Goal: Transaction & Acquisition: Purchase product/service

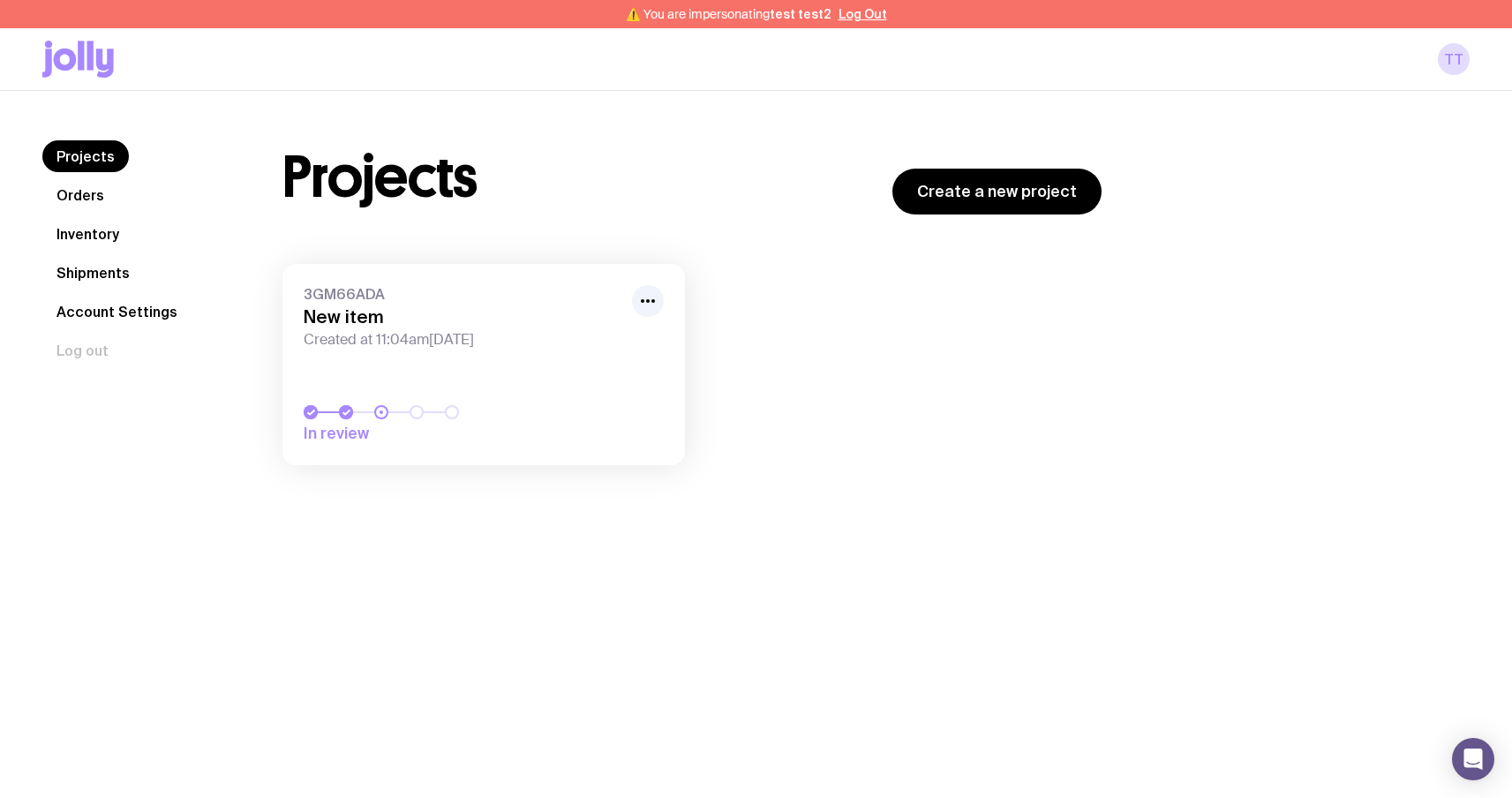
click at [67, 51] on icon at bounding box center [65, 60] width 23 height 22
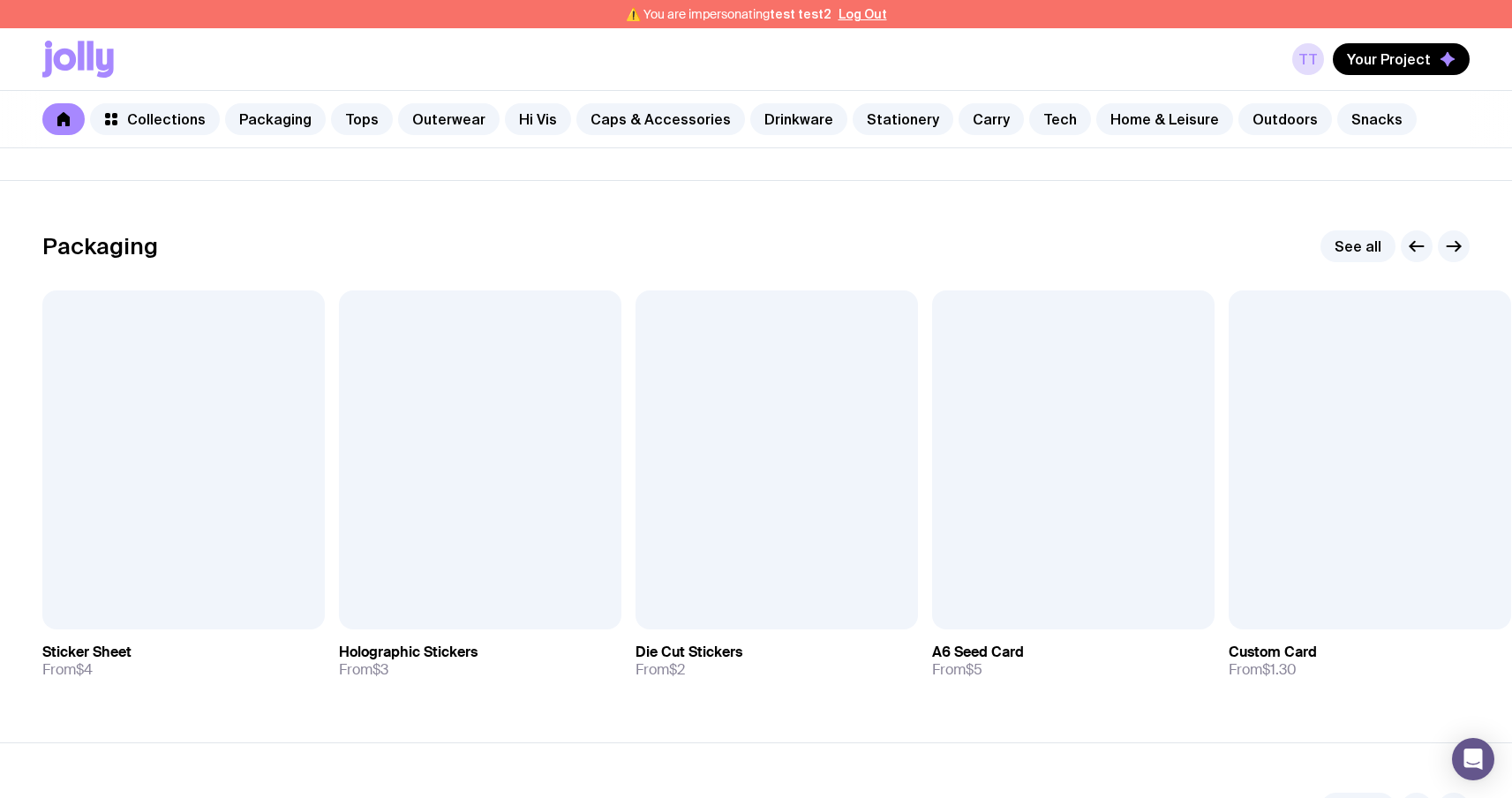
scroll to position [239, 0]
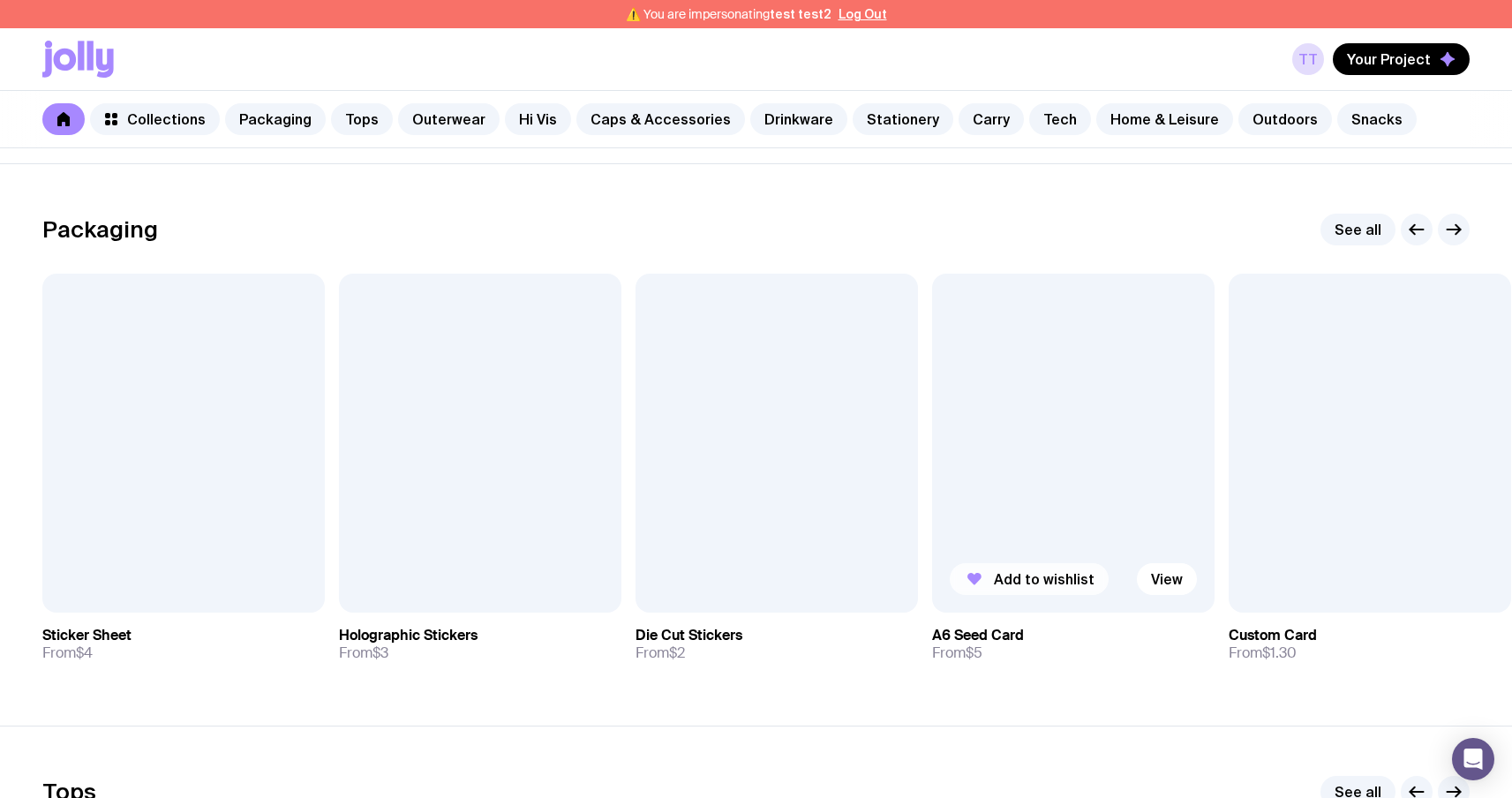
click at [1032, 580] on span "Add to wishlist" at bounding box center [1045, 578] width 101 height 18
click at [1426, 66] on span "Your Project" at bounding box center [1390, 59] width 84 height 18
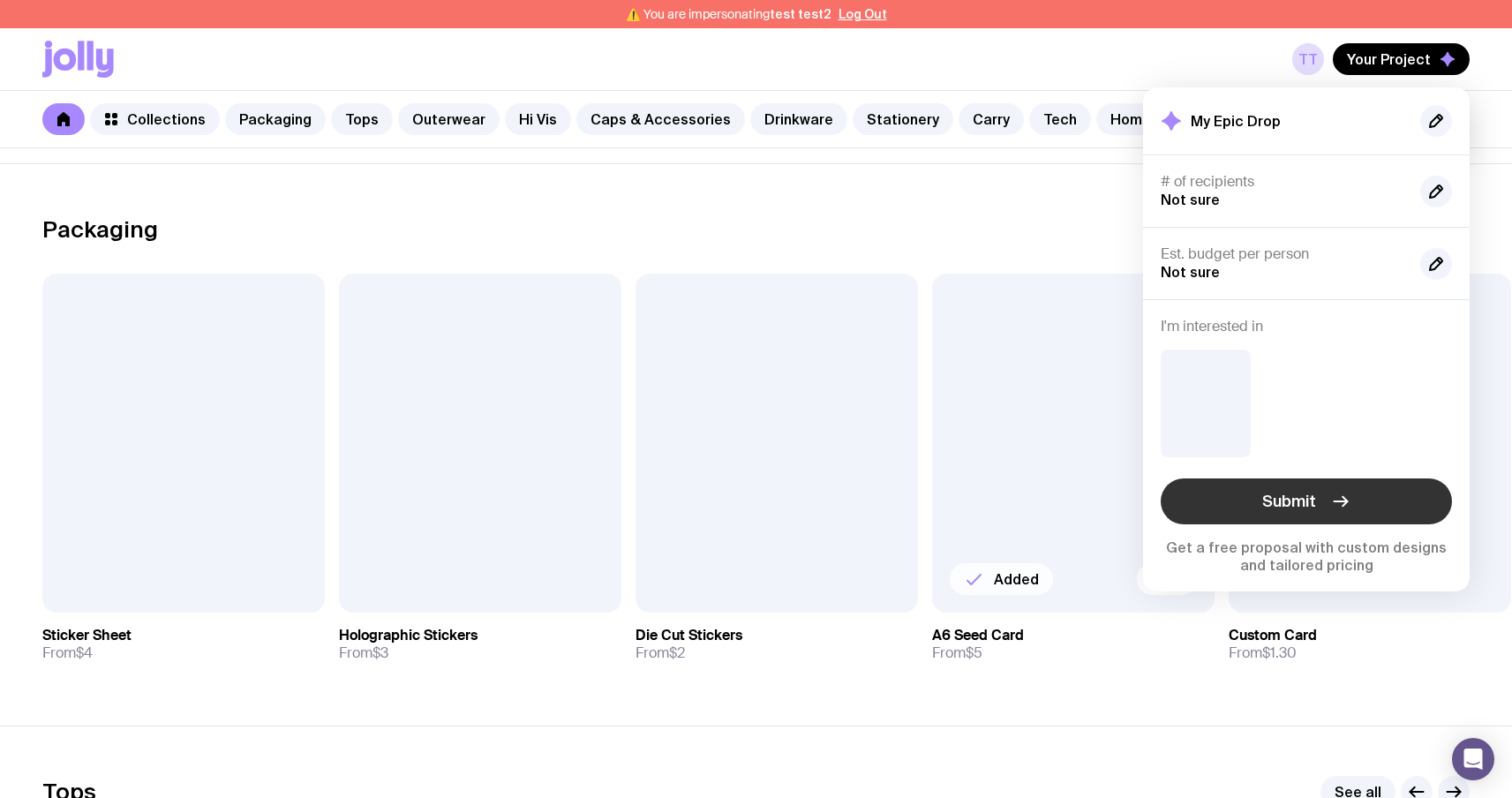
click at [1333, 505] on icon "button" at bounding box center [1341, 501] width 21 height 21
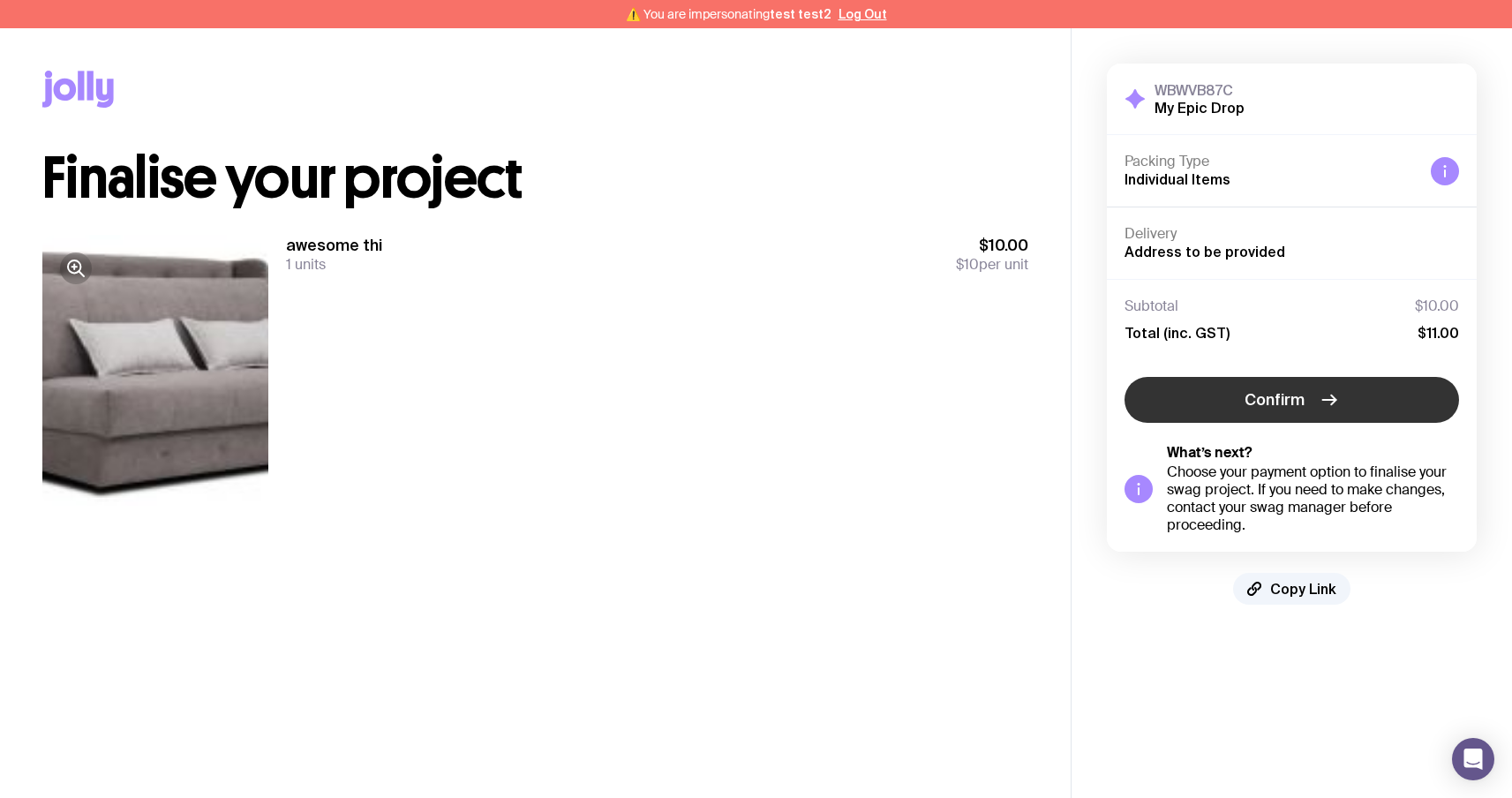
click at [1314, 407] on button "Confirm" at bounding box center [1292, 399] width 335 height 46
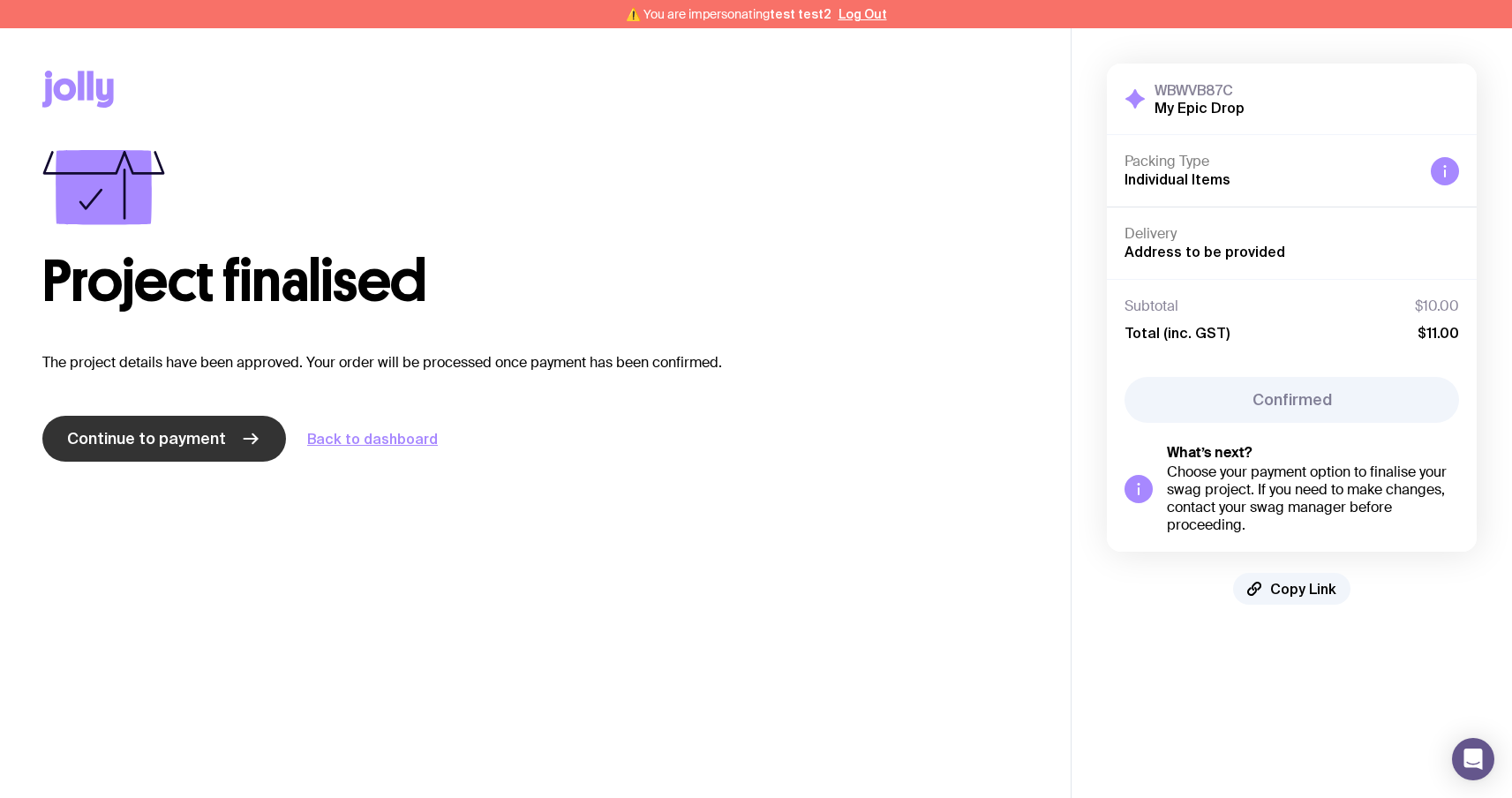
click at [69, 422] on link "Continue to payment" at bounding box center [164, 438] width 244 height 46
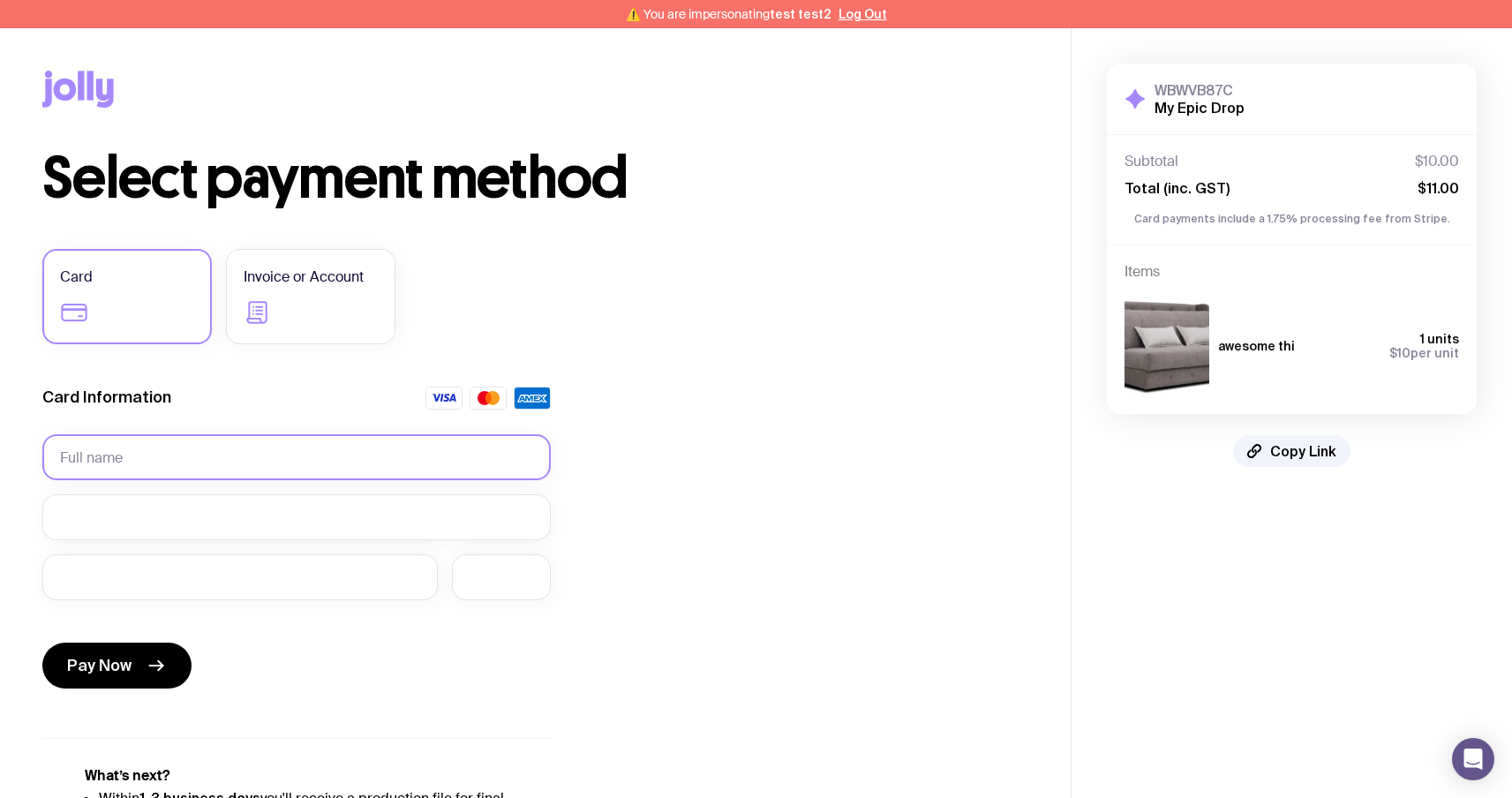
click at [120, 461] on input "text" at bounding box center [296, 457] width 508 height 46
type input "[PERSON_NAME] [PERSON_NAME]"
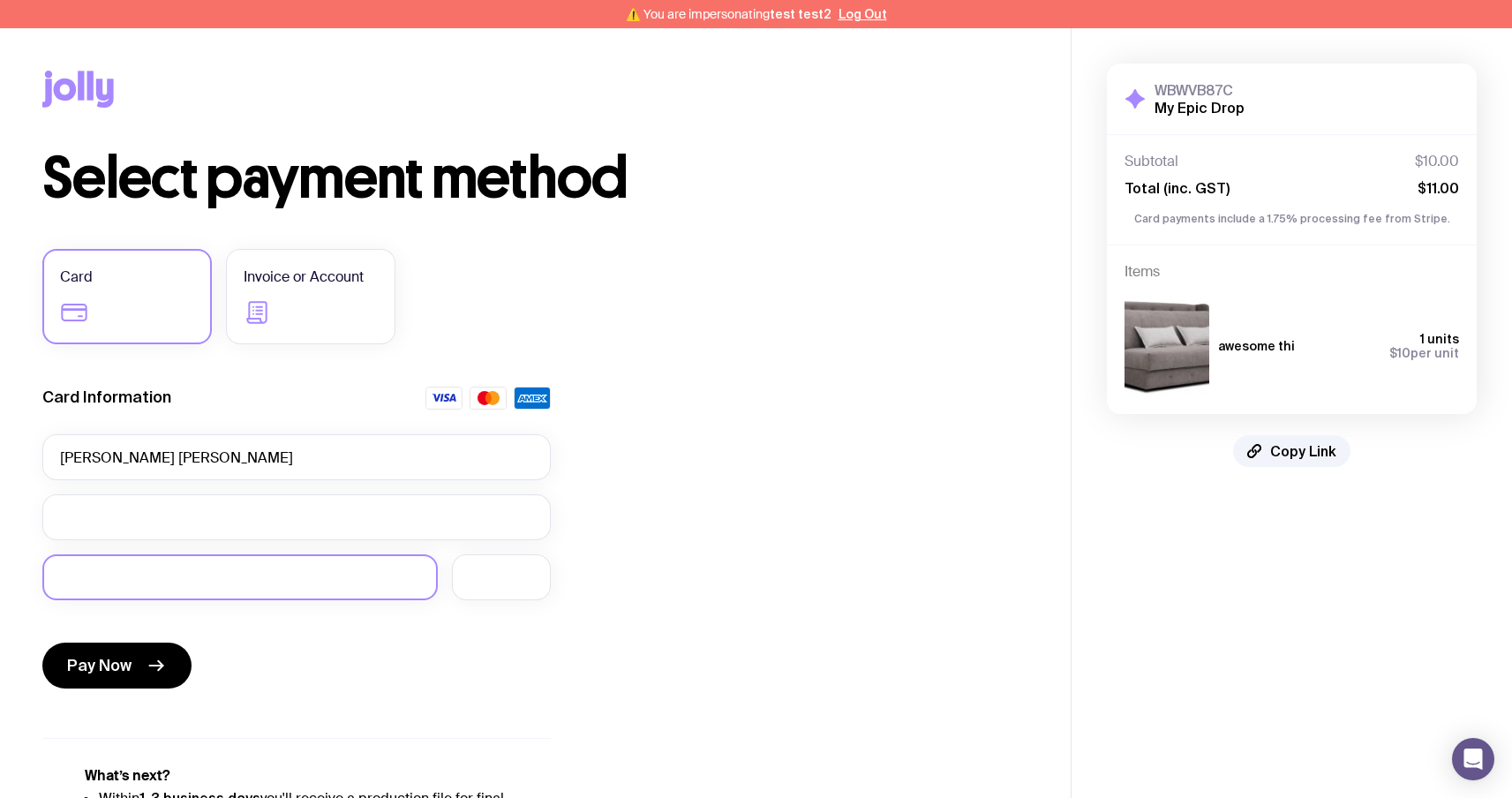
click at [72, 554] on div at bounding box center [239, 577] width 395 height 46
click at [511, 586] on div at bounding box center [502, 577] width 99 height 46
click at [178, 663] on button "Pay Now" at bounding box center [117, 665] width 150 height 46
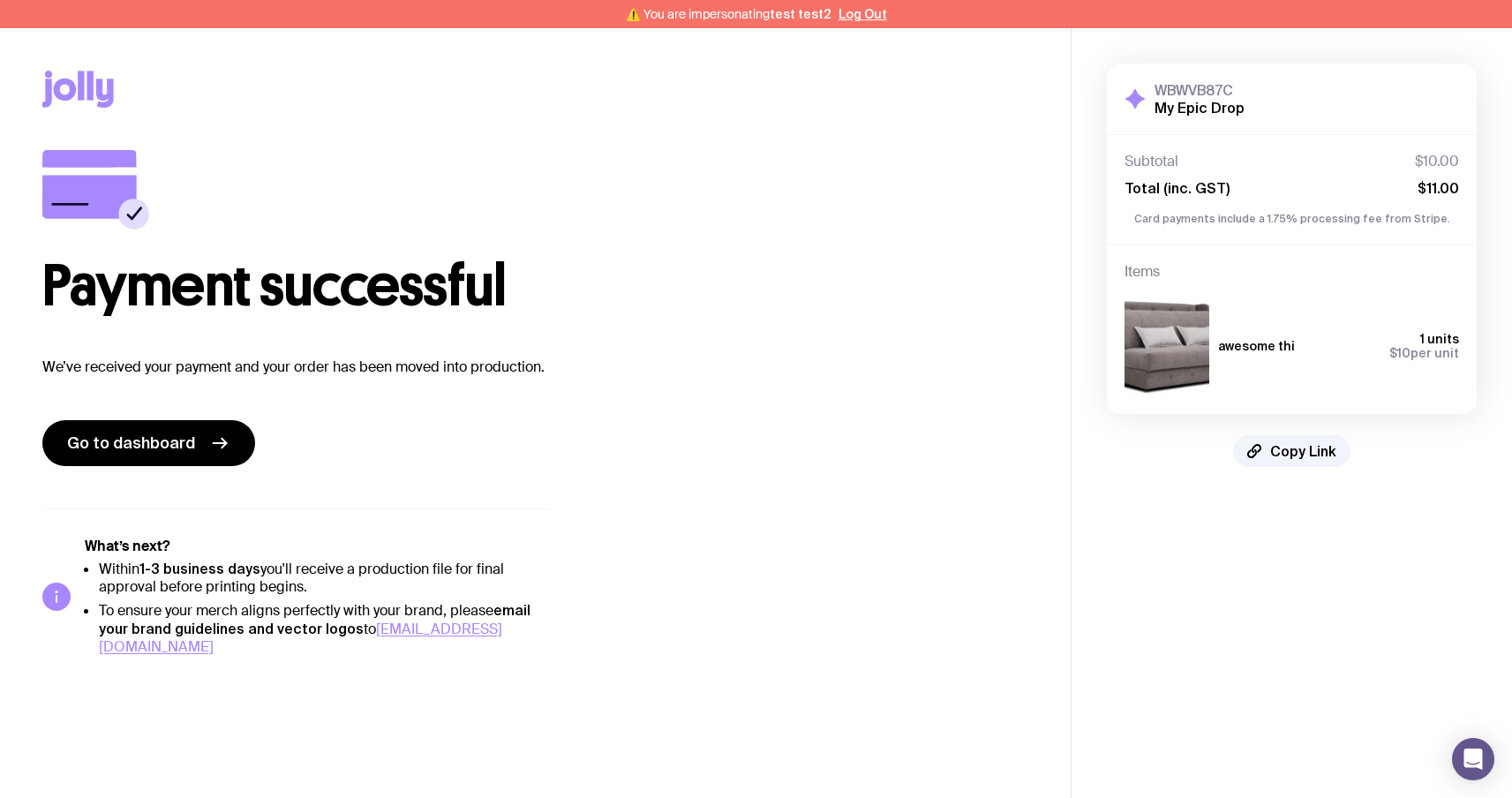
click at [49, 89] on icon at bounding box center [47, 93] width 9 height 28
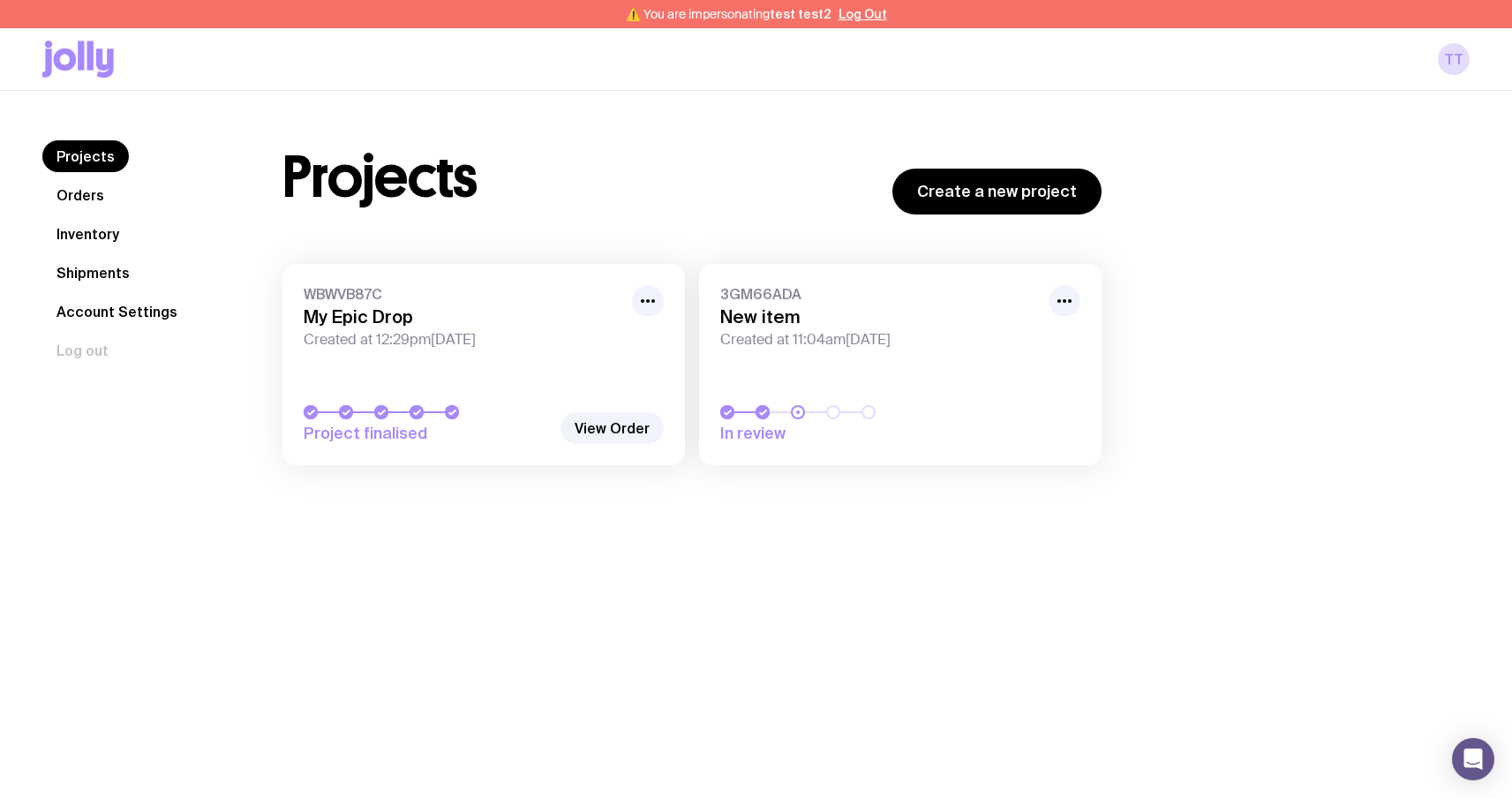
click at [75, 58] on icon at bounding box center [65, 60] width 23 height 22
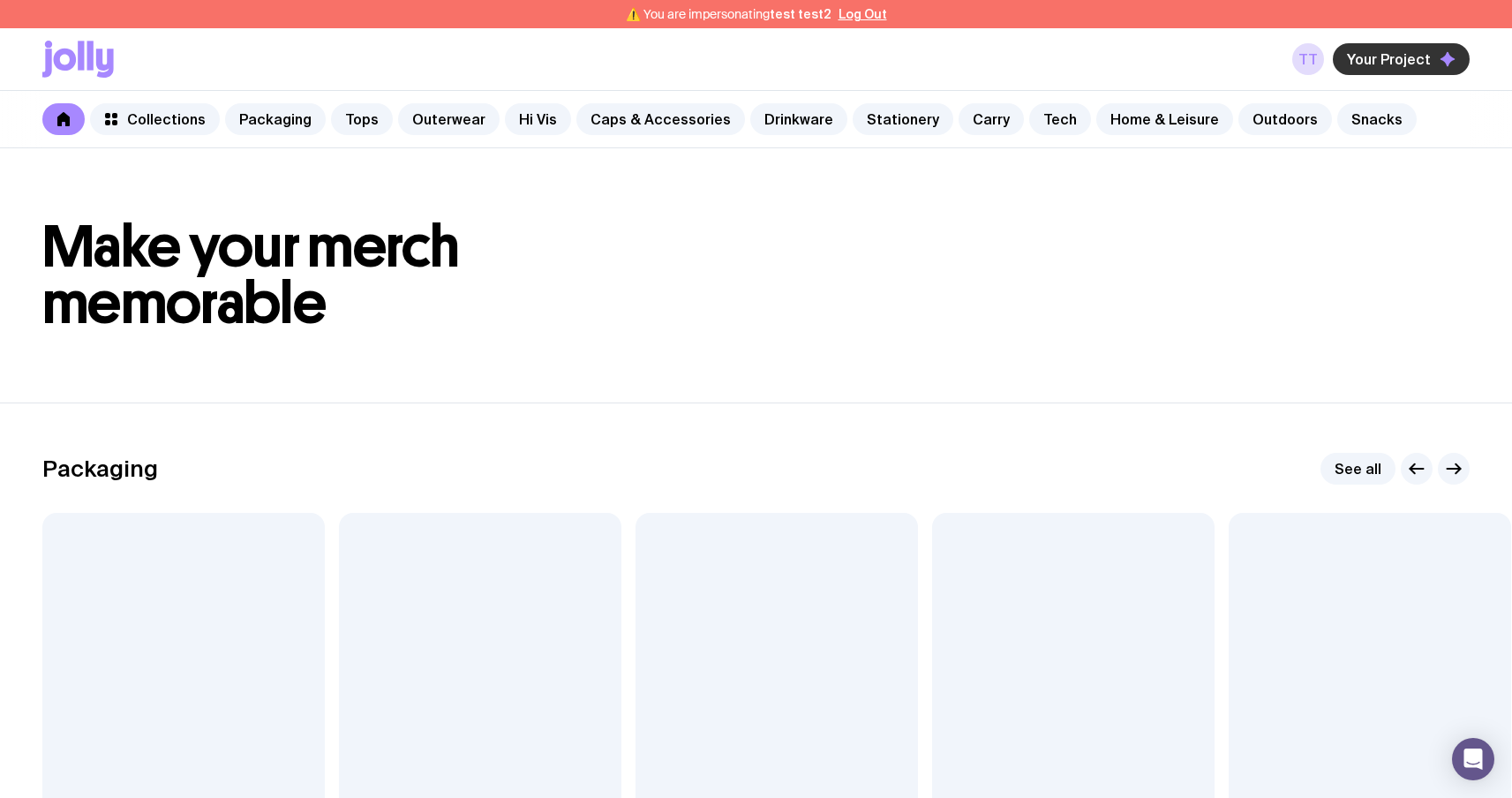
click at [1427, 65] on span "Your Project" at bounding box center [1390, 59] width 84 height 18
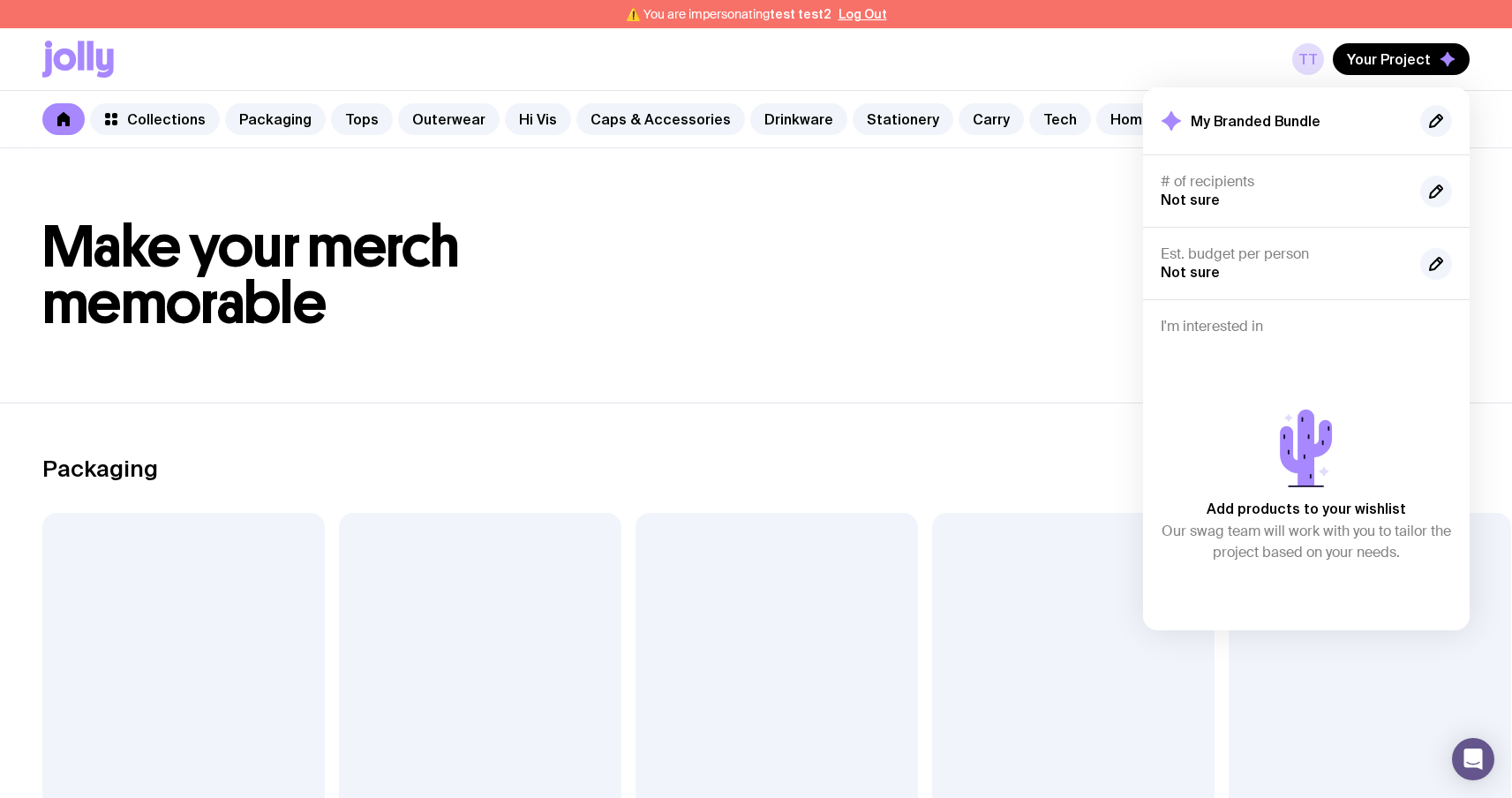
click at [893, 458] on div "Packaging See all" at bounding box center [756, 469] width 1428 height 32
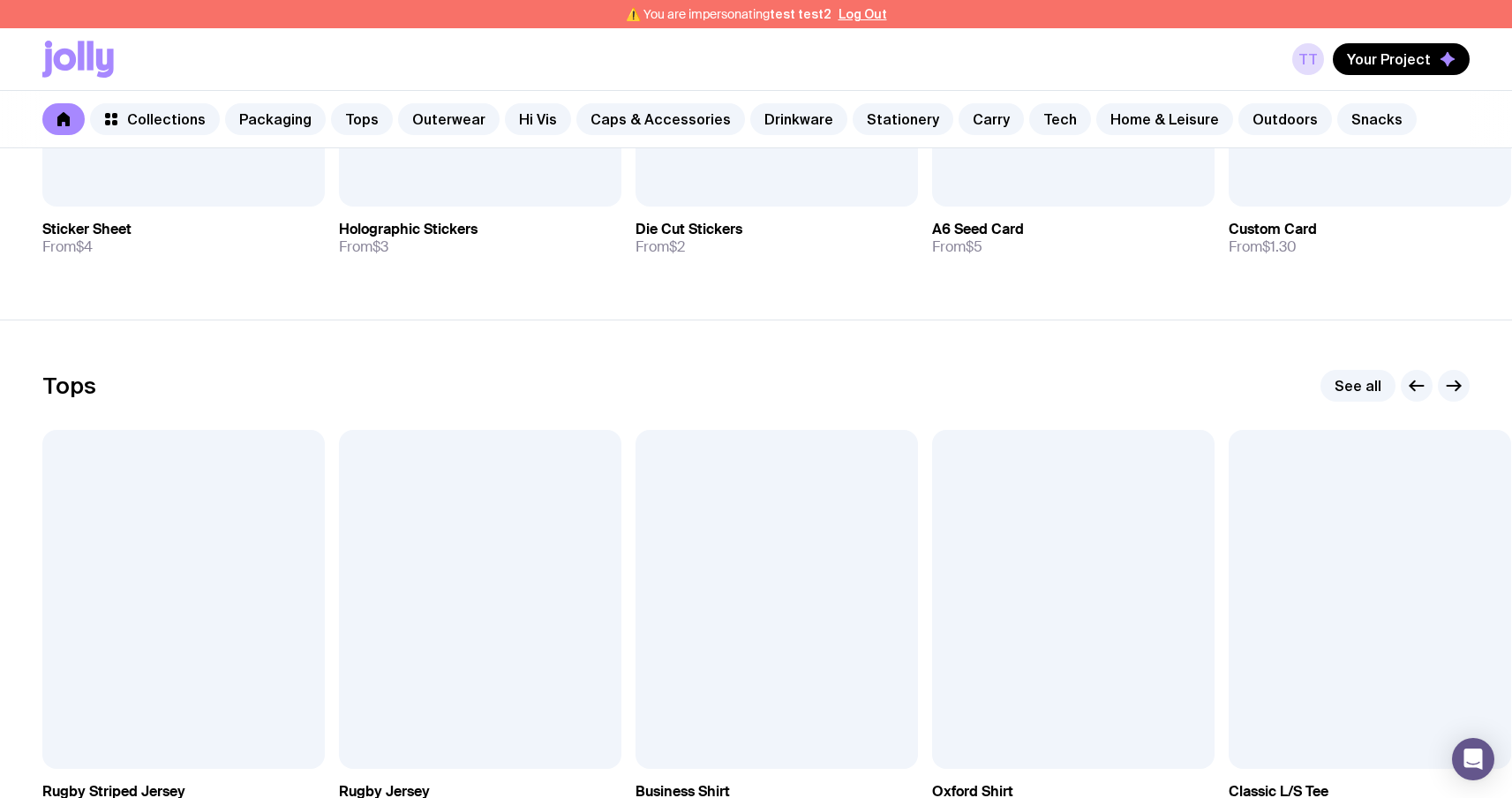
scroll to position [878, 0]
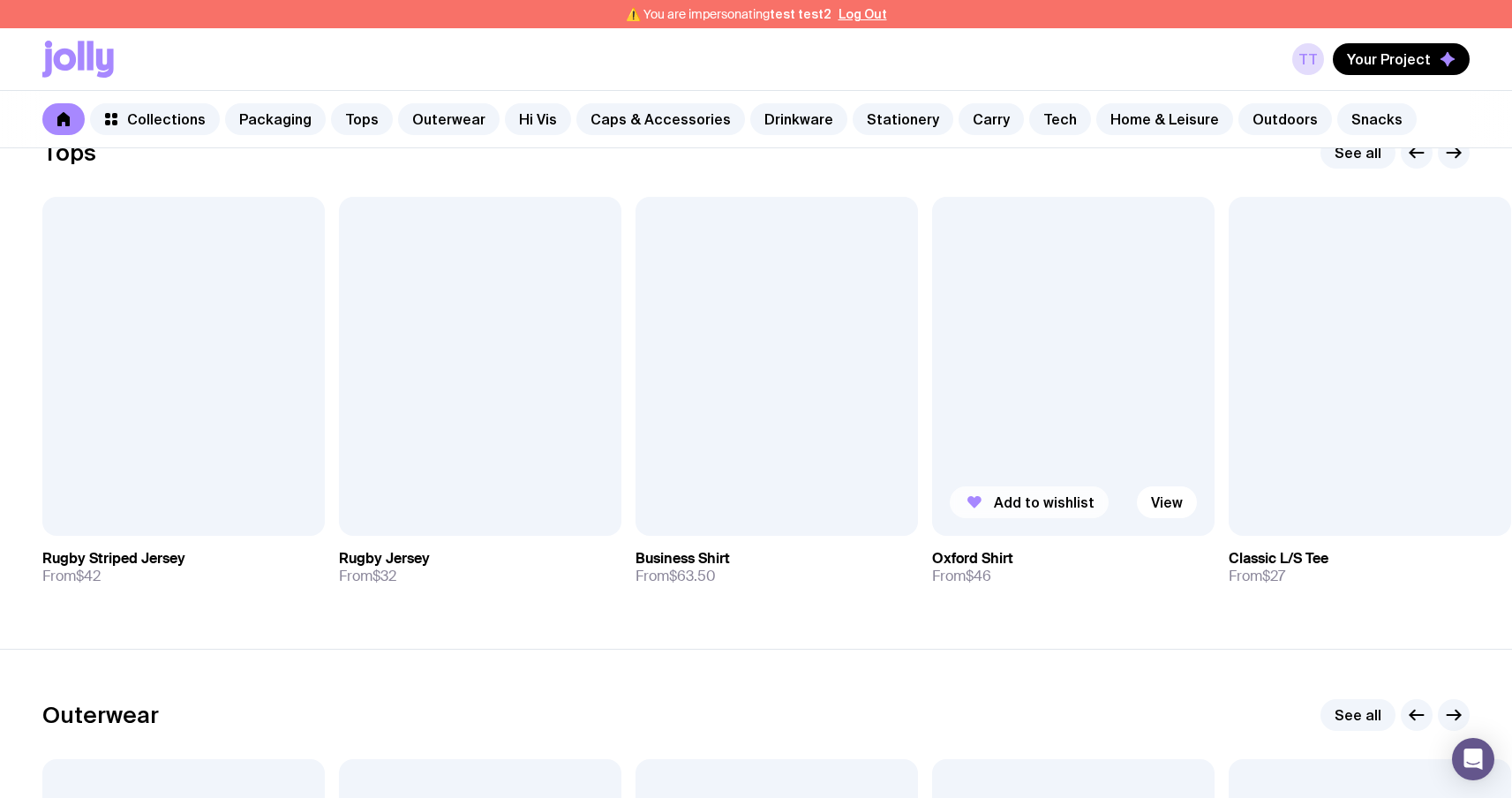
click at [1055, 490] on button "Add to wishlist" at bounding box center [1029, 503] width 159 height 32
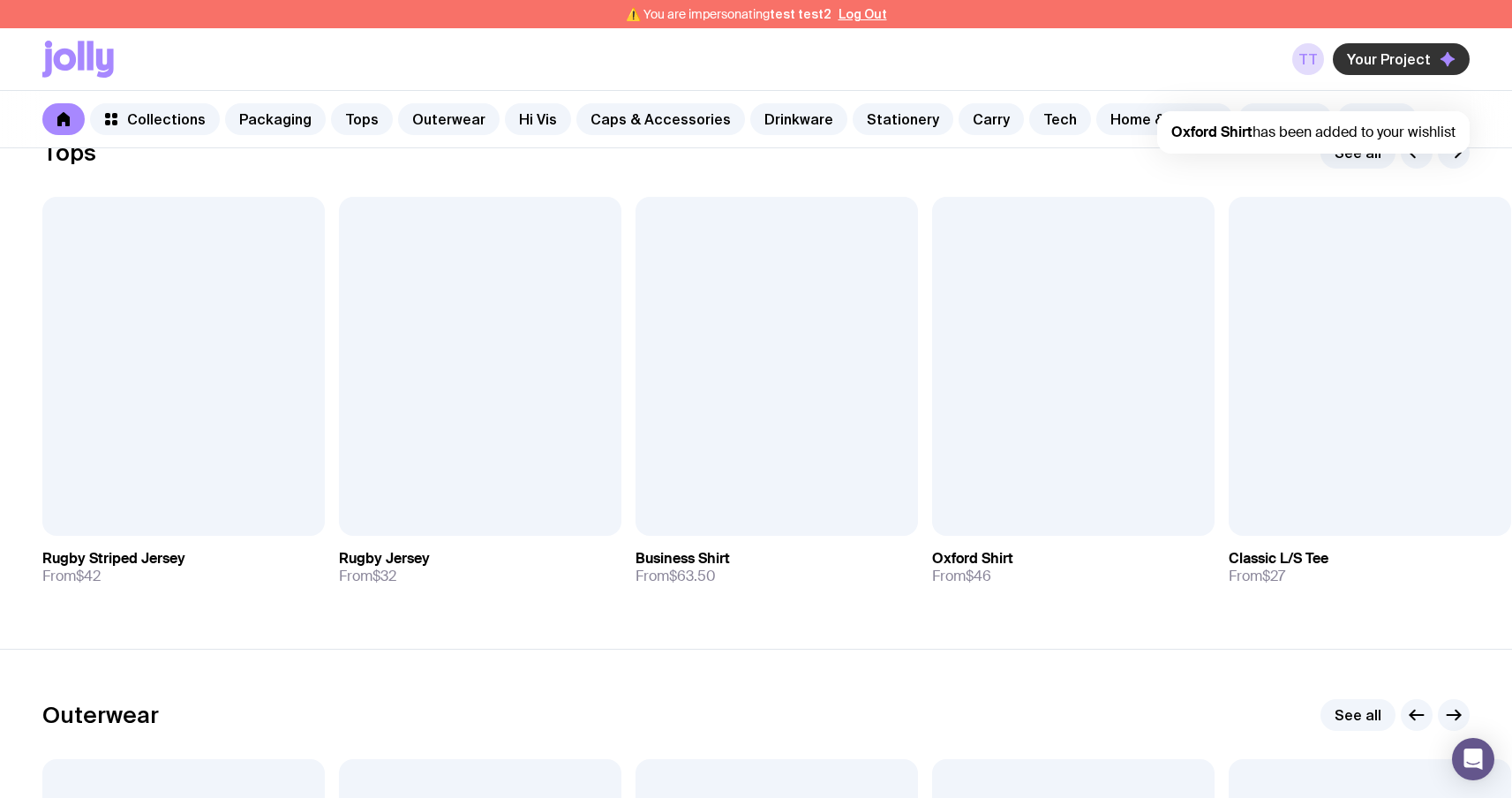
scroll to position [0, 0]
click at [1389, 56] on span "Your Project" at bounding box center [1390, 59] width 84 height 18
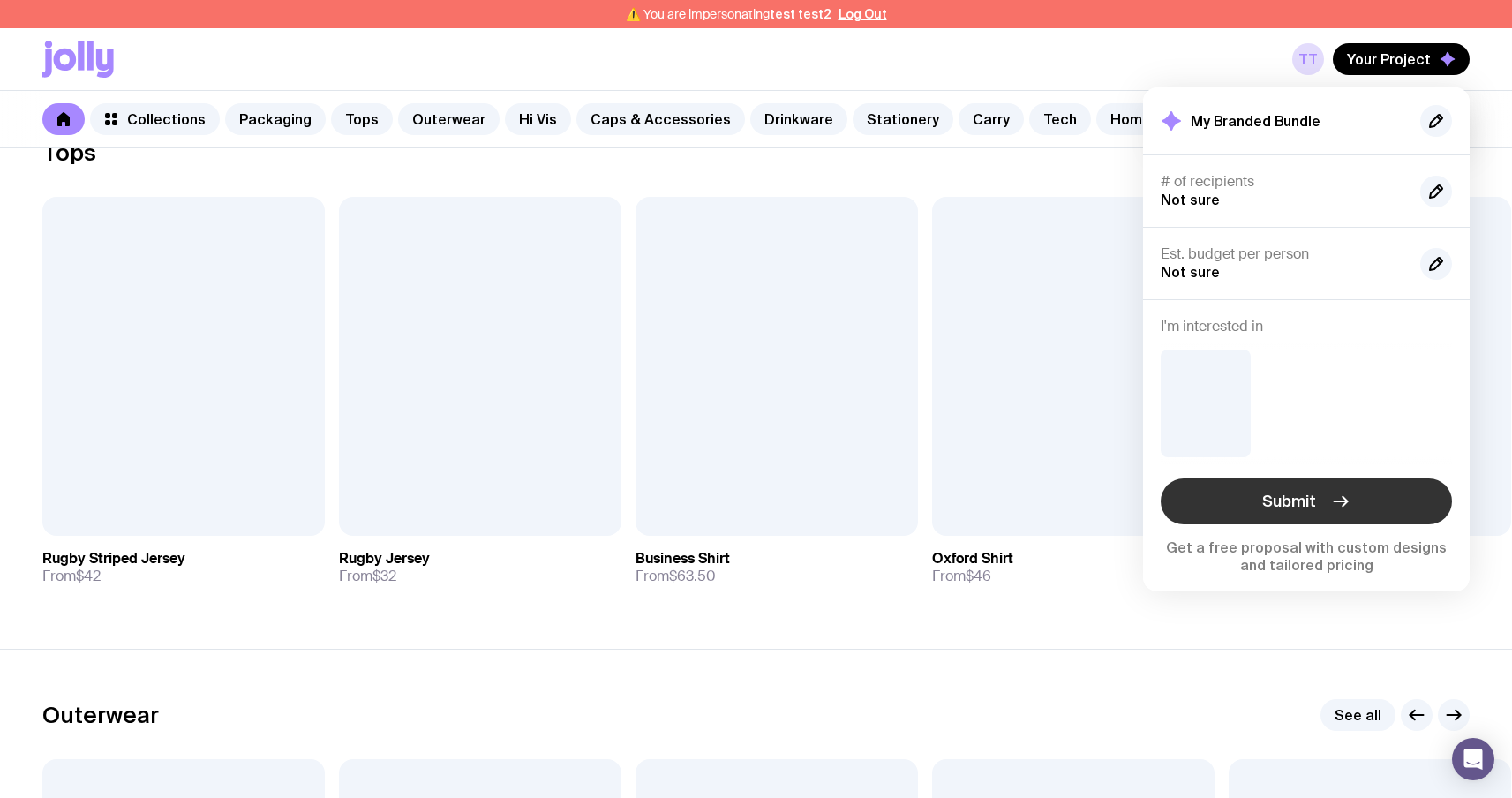
click at [1334, 490] on button "Submit" at bounding box center [1306, 501] width 292 height 46
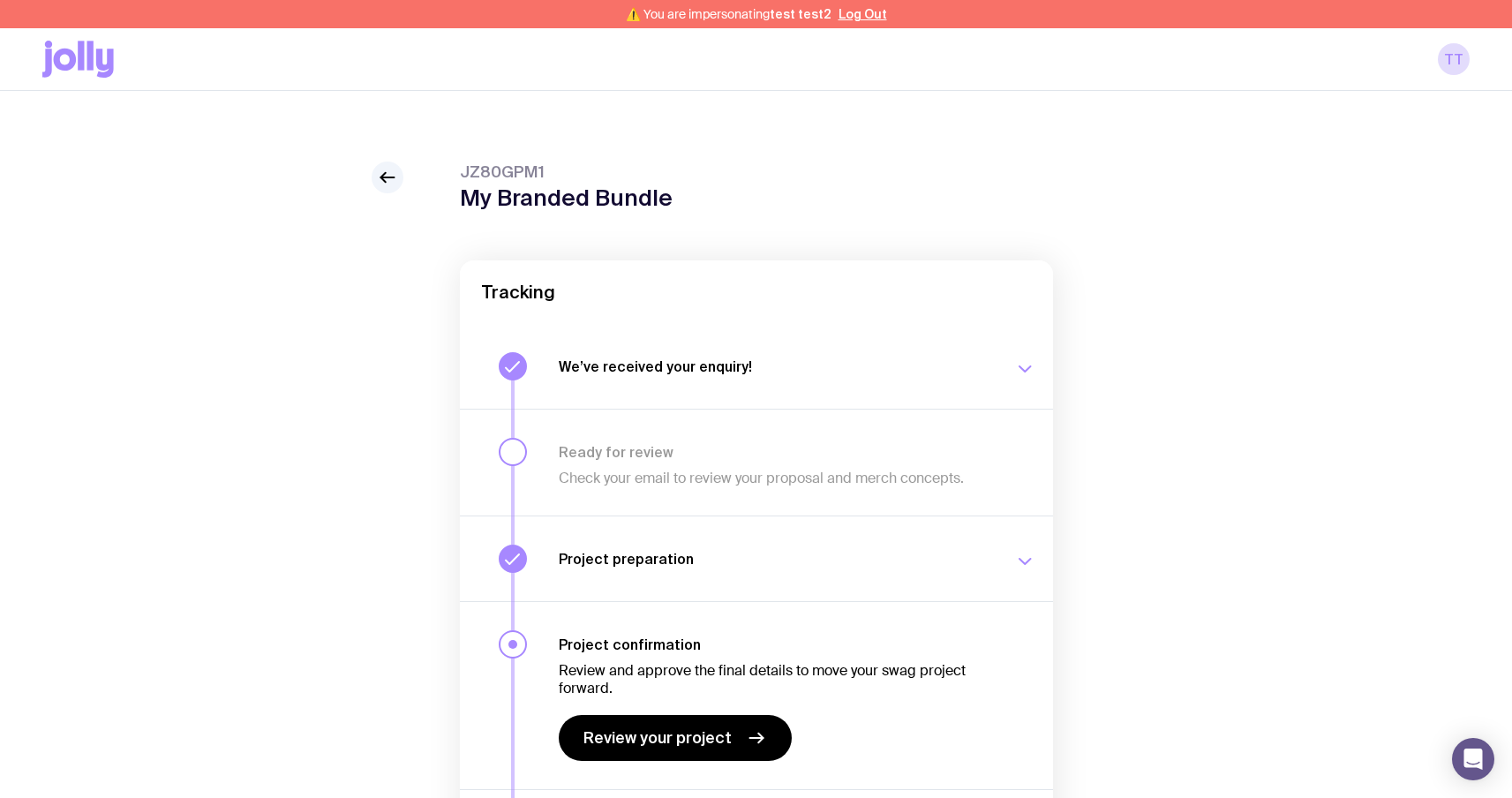
click at [635, 768] on div "Project confirmation Review and approve the final details to move your swag pro…" at bounding box center [756, 694] width 593 height 188
click at [640, 750] on link "Review your project" at bounding box center [675, 737] width 233 height 46
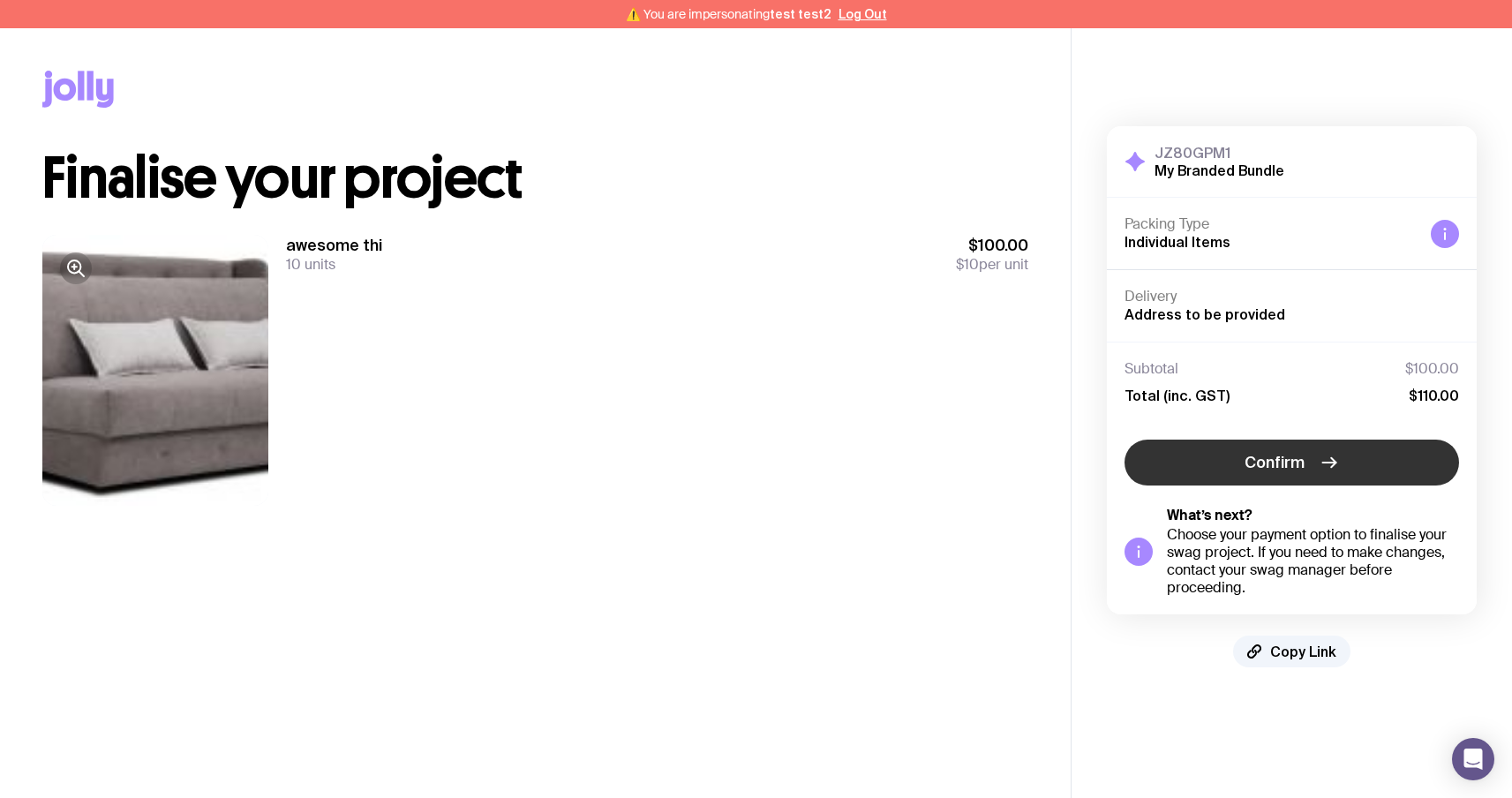
click at [1343, 454] on button "Confirm" at bounding box center [1292, 462] width 335 height 46
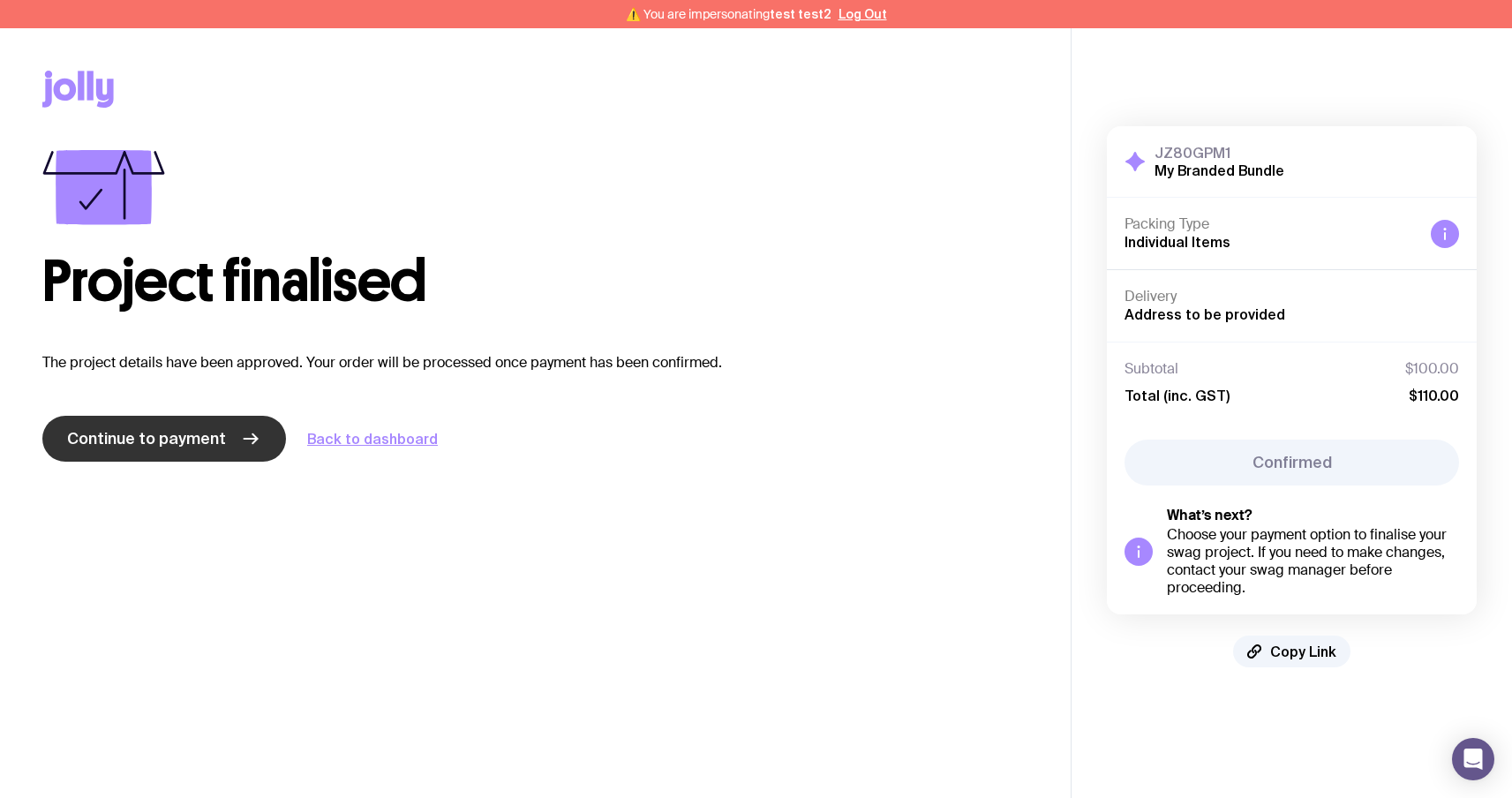
click at [193, 440] on span "Continue to payment" at bounding box center [147, 438] width 159 height 21
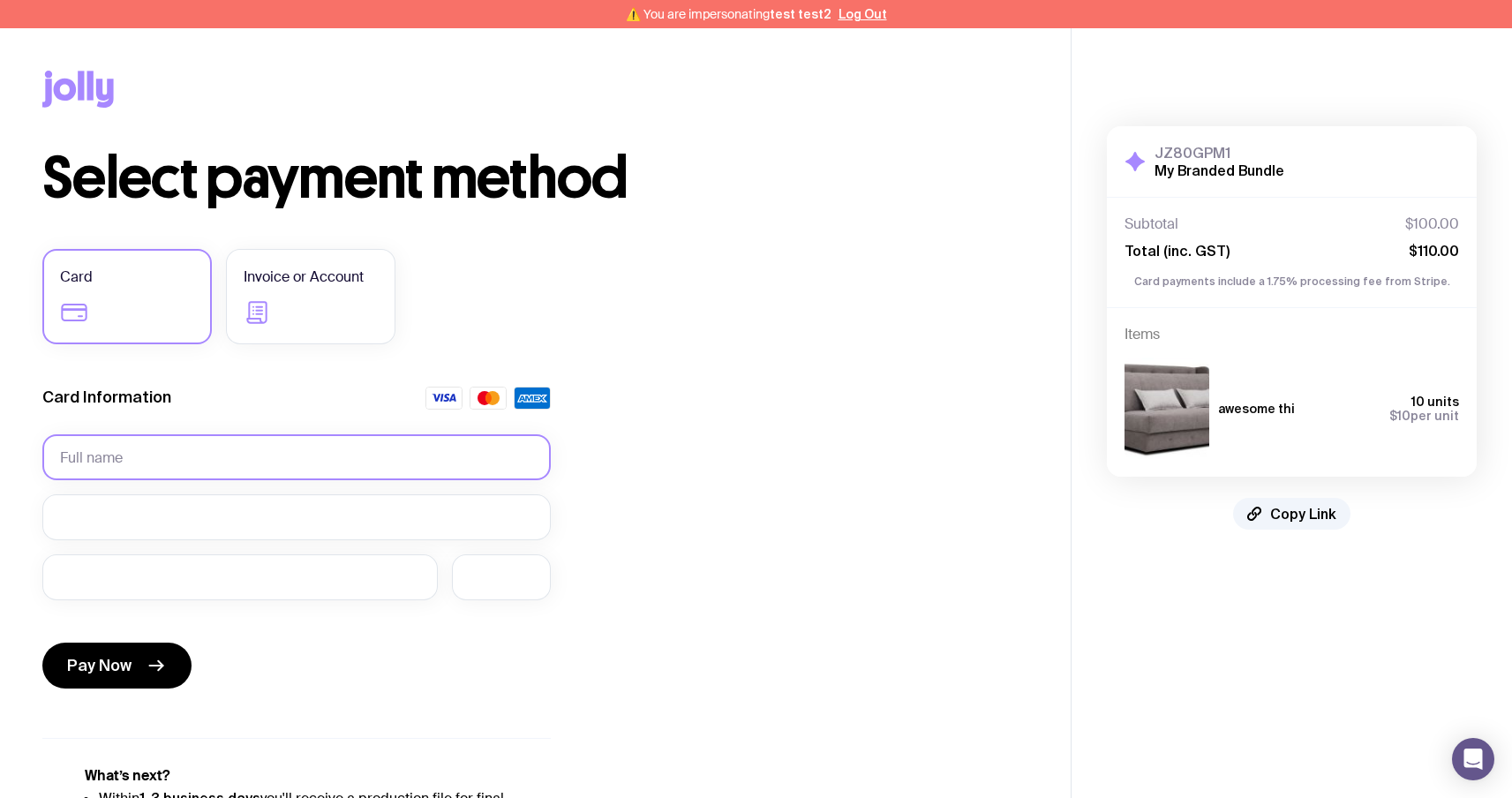
click at [183, 454] on input "text" at bounding box center [296, 457] width 508 height 46
type input "[PERSON_NAME] [PERSON_NAME]"
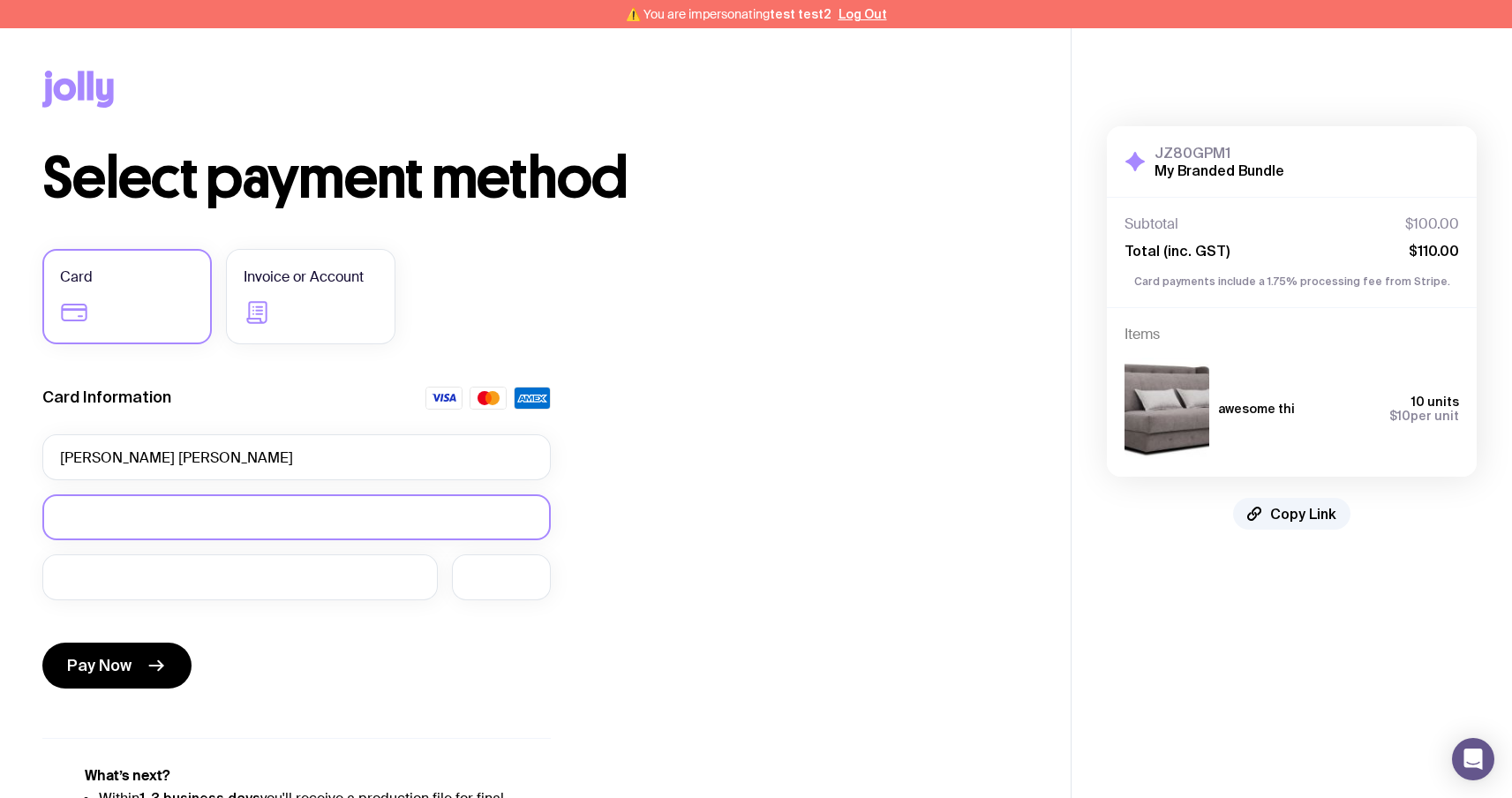
click at [191, 504] on div at bounding box center [296, 517] width 508 height 46
click at [141, 660] on button "Pay Now" at bounding box center [117, 665] width 150 height 46
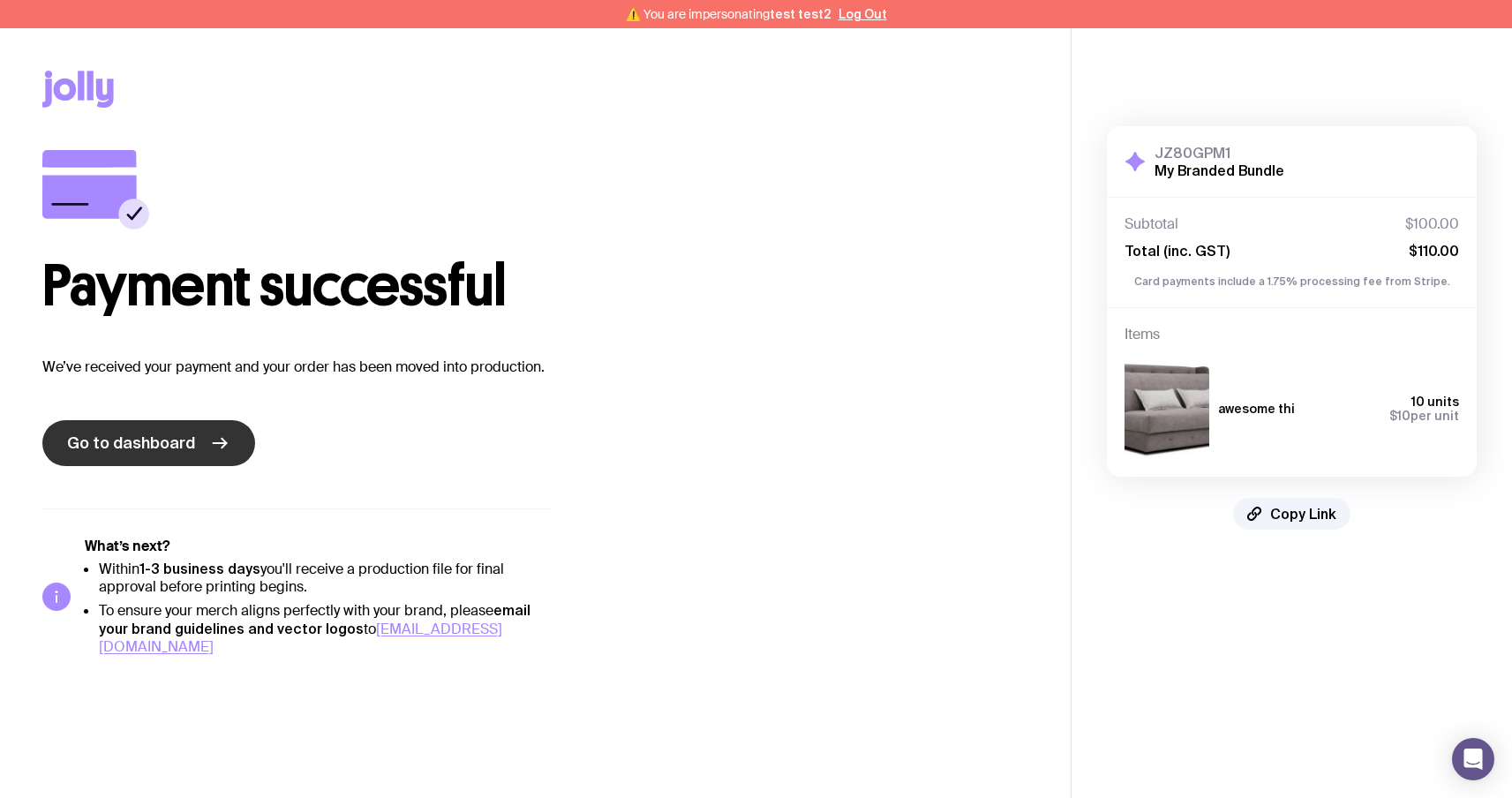
click at [134, 443] on span "Go to dashboard" at bounding box center [131, 443] width 128 height 21
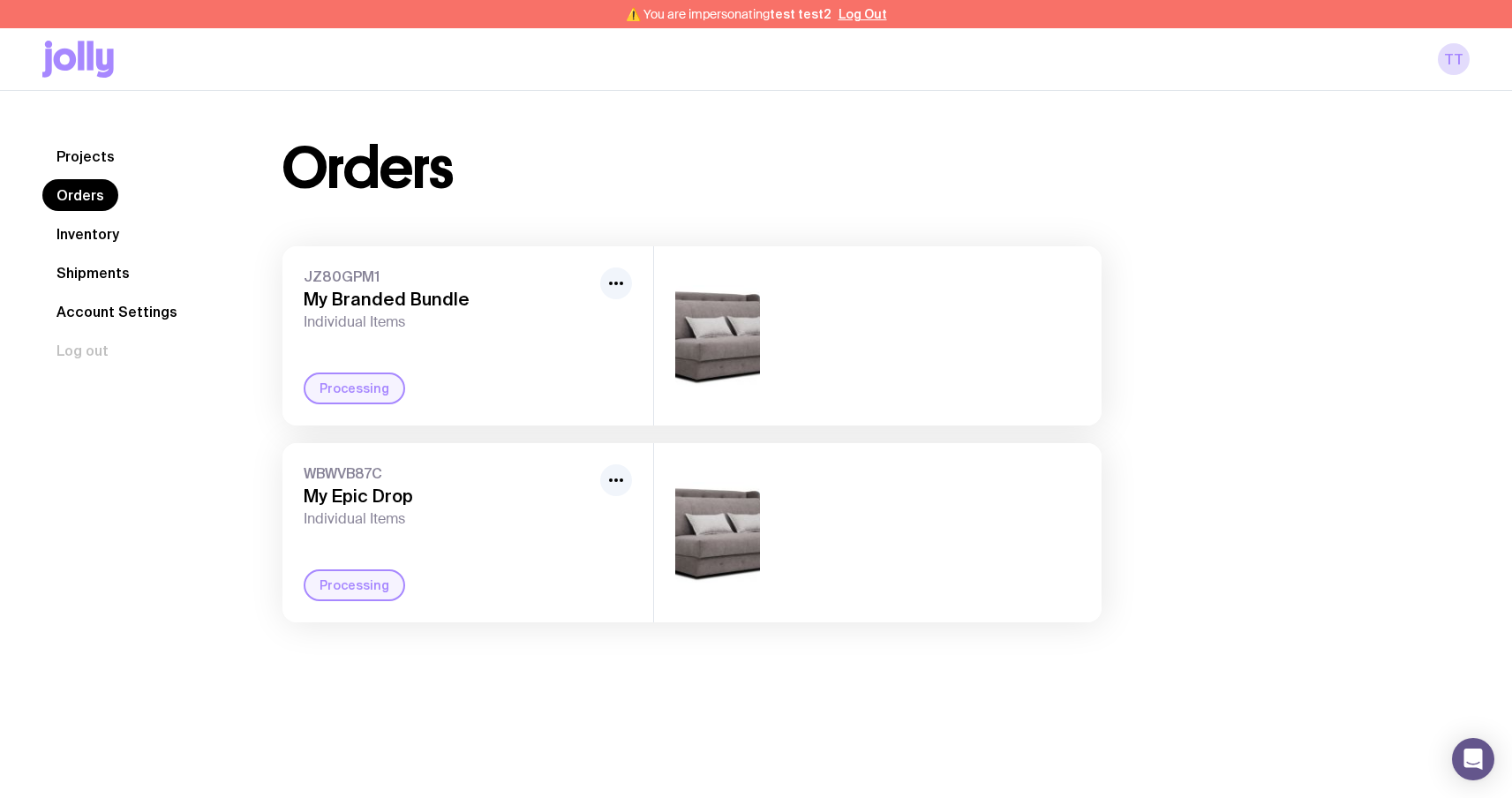
click at [112, 242] on link "Inventory" at bounding box center [87, 234] width 91 height 32
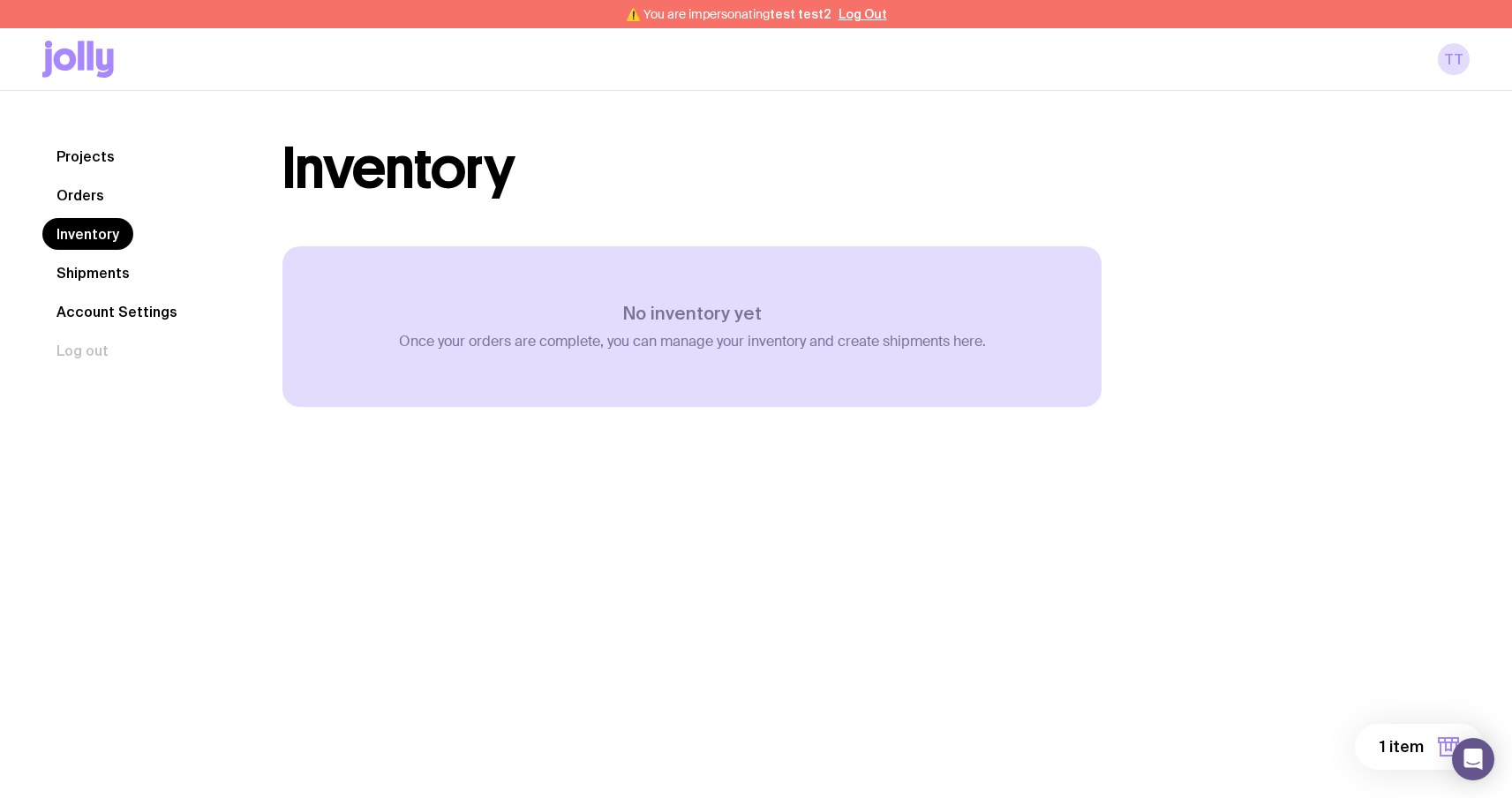
click at [67, 196] on link "Orders" at bounding box center [79, 195] width 76 height 32
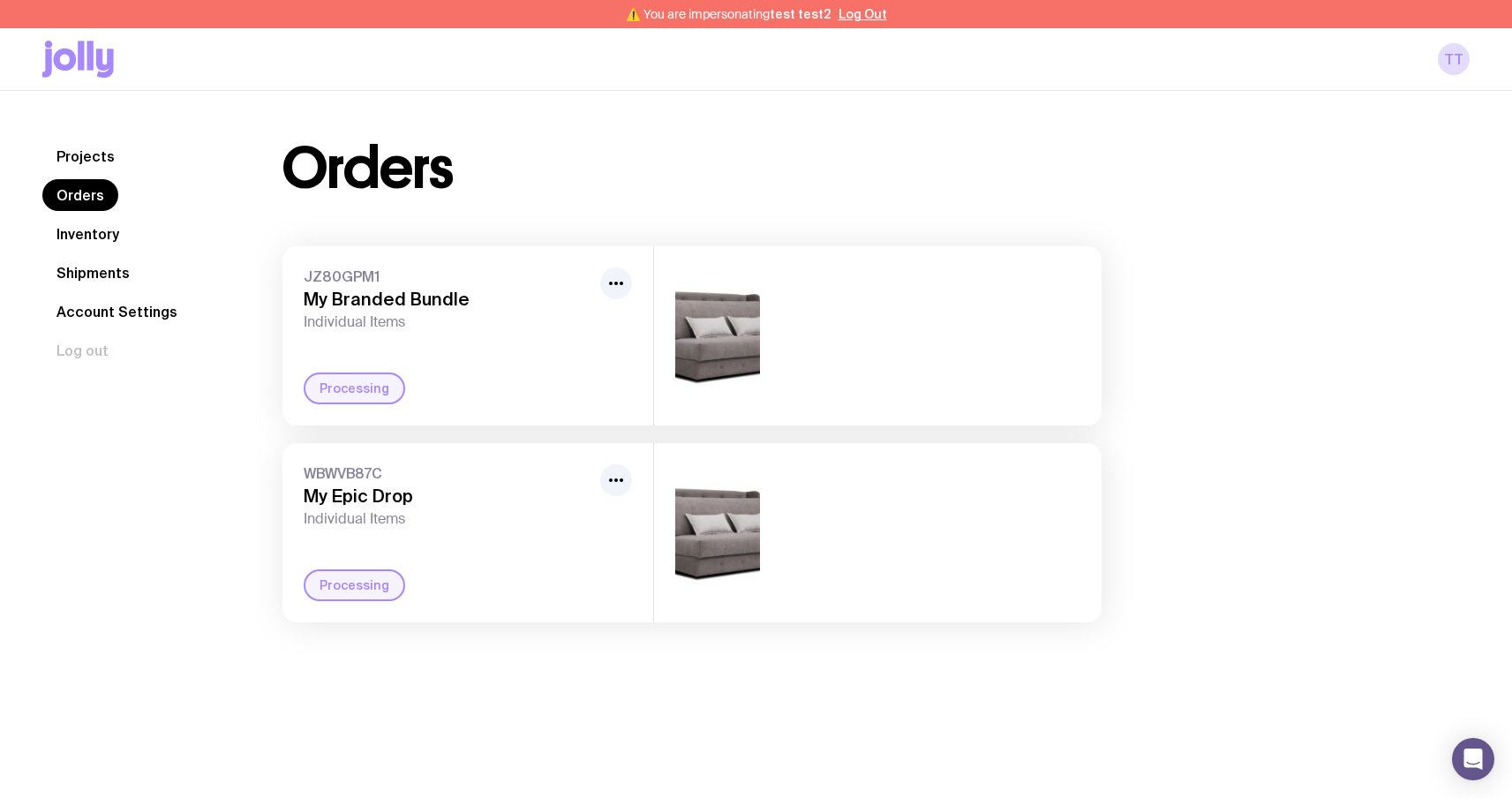
click at [107, 245] on link "Inventory" at bounding box center [87, 234] width 91 height 32
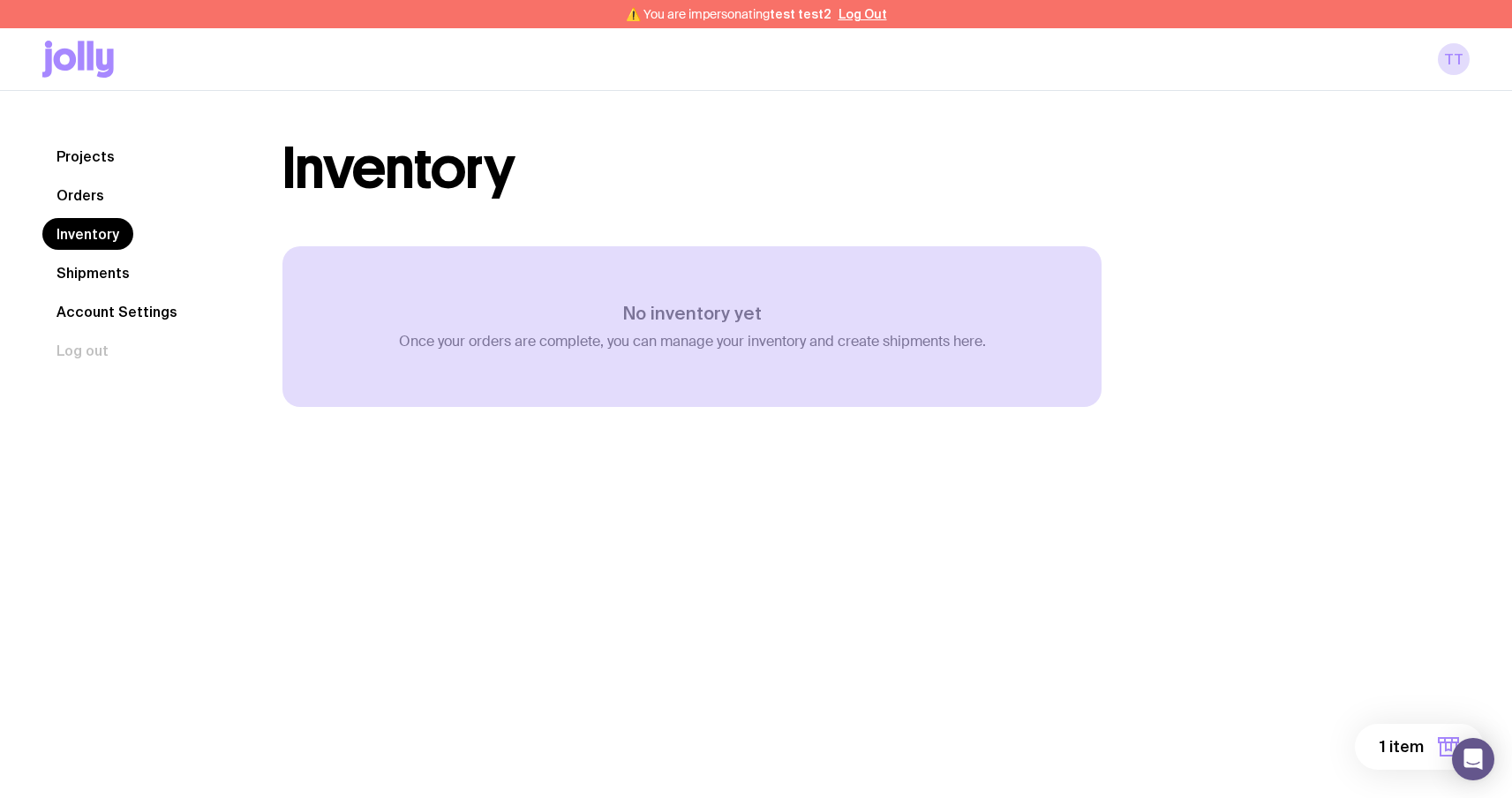
click at [88, 194] on link "Orders" at bounding box center [79, 195] width 76 height 32
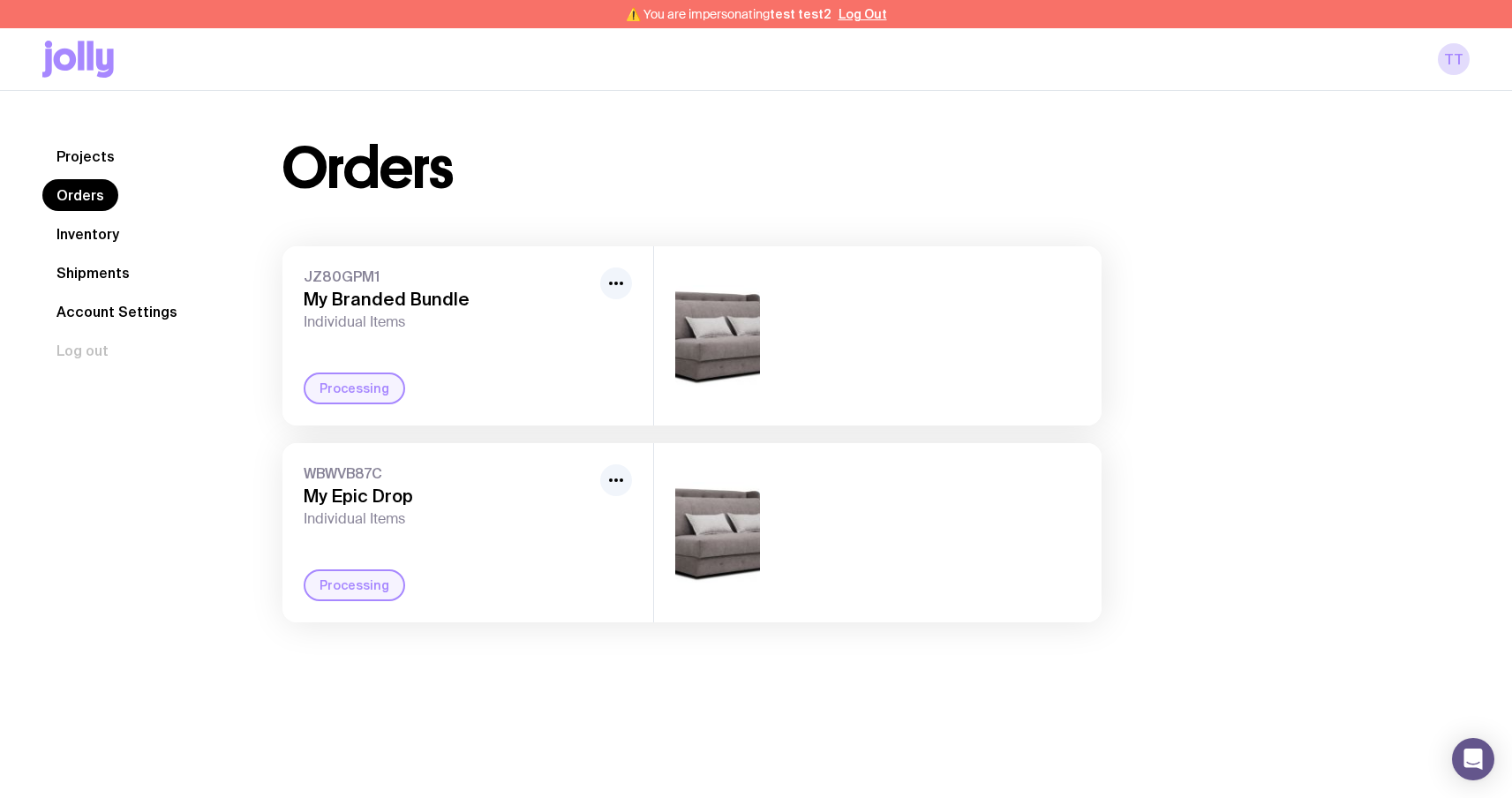
click at [102, 159] on link "Projects" at bounding box center [85, 156] width 87 height 32
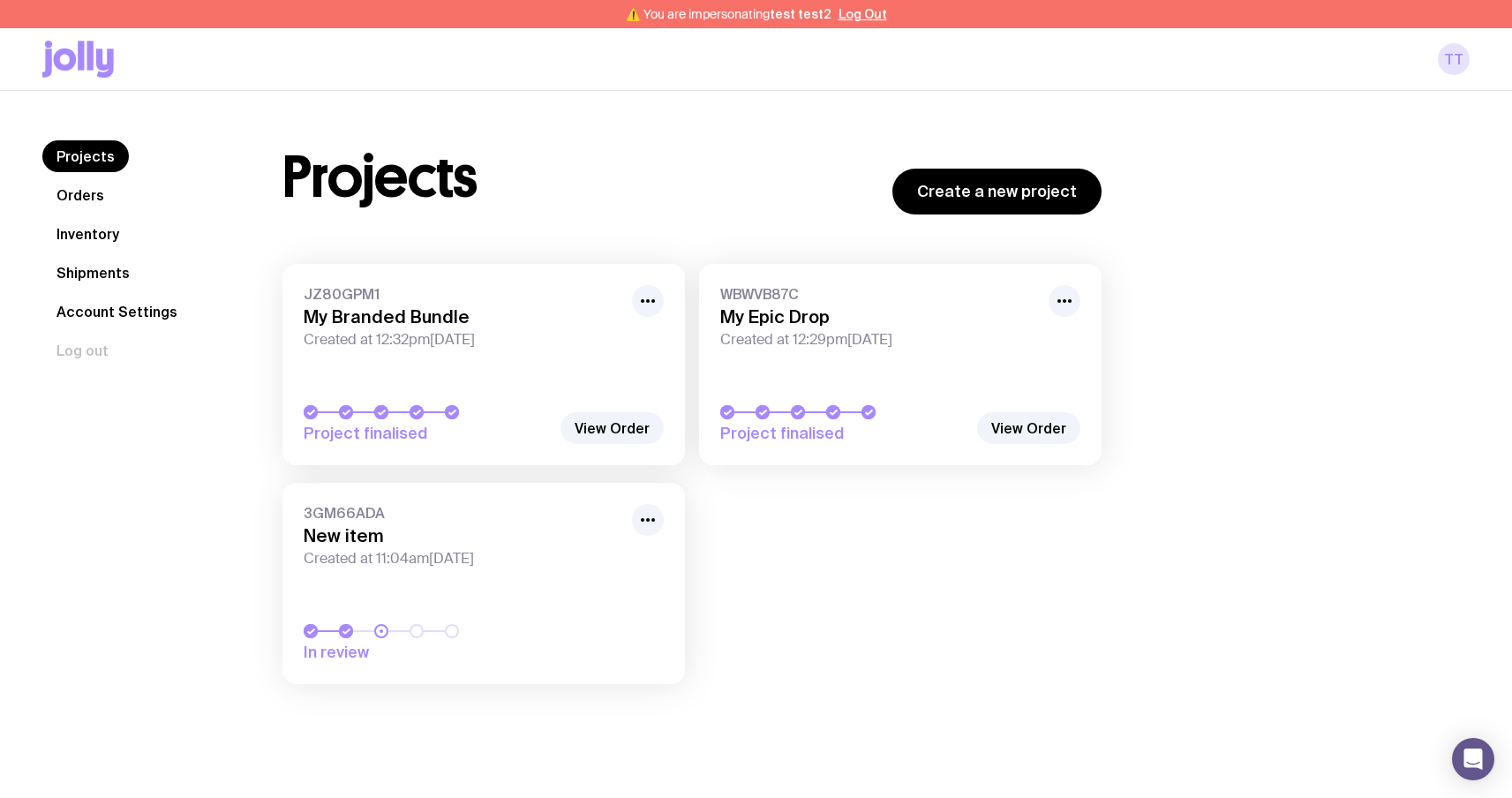
click at [1446, 54] on link "tt" at bounding box center [1454, 59] width 32 height 32
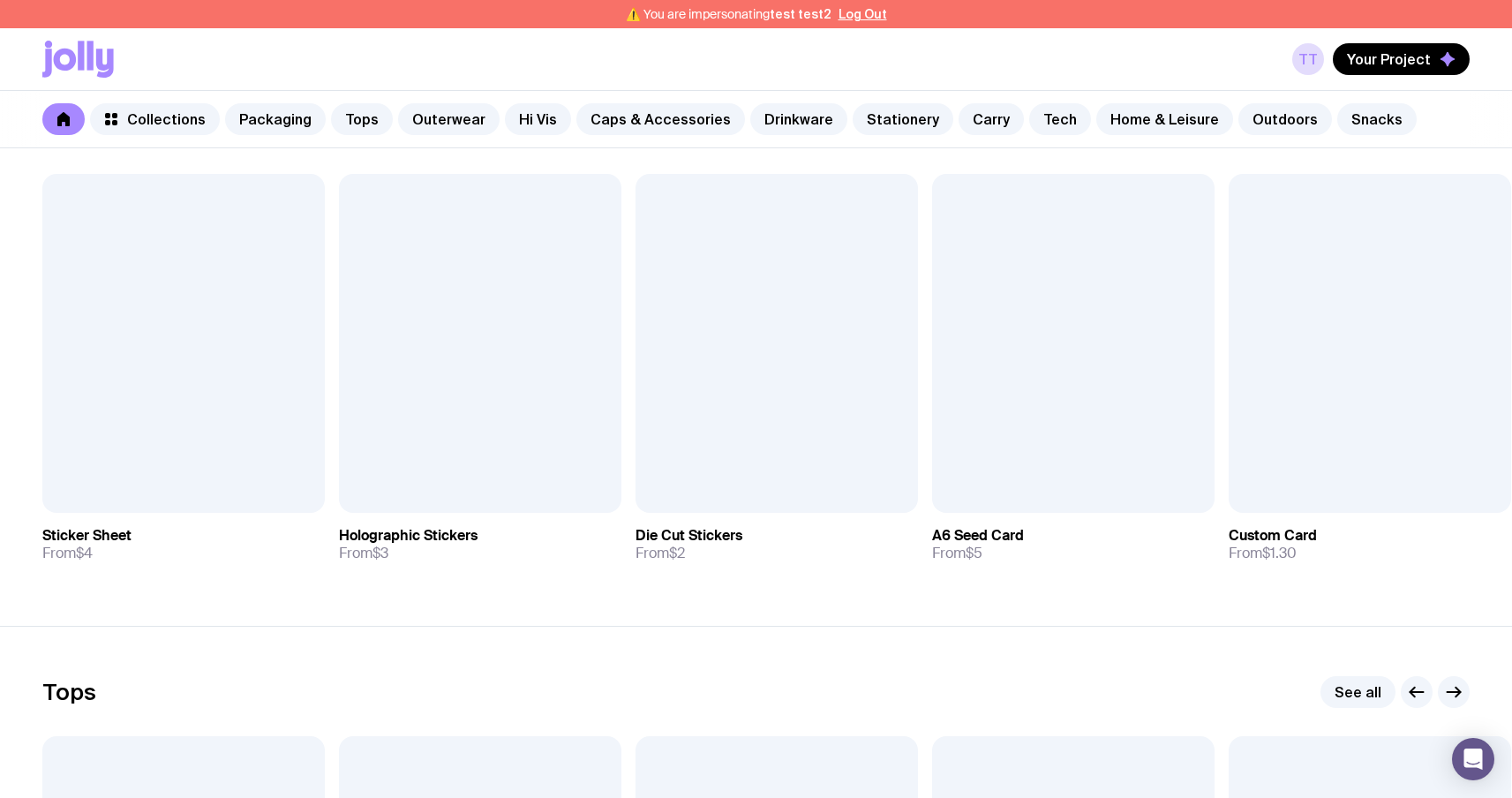
scroll to position [338, 0]
click at [1040, 481] on span "Add to wishlist" at bounding box center [1045, 479] width 101 height 18
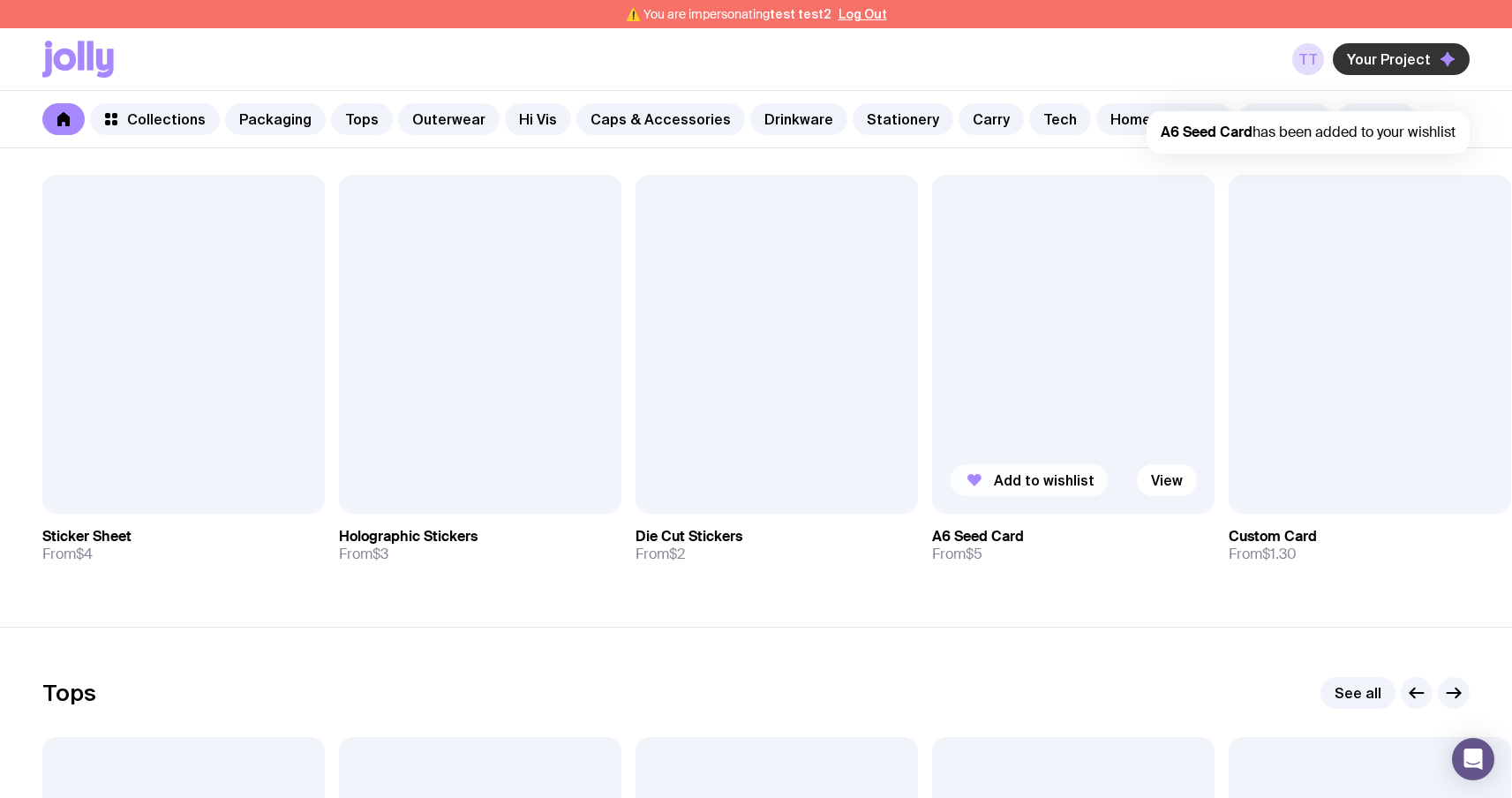
click at [1426, 50] on span "Your Project" at bounding box center [1390, 59] width 84 height 18
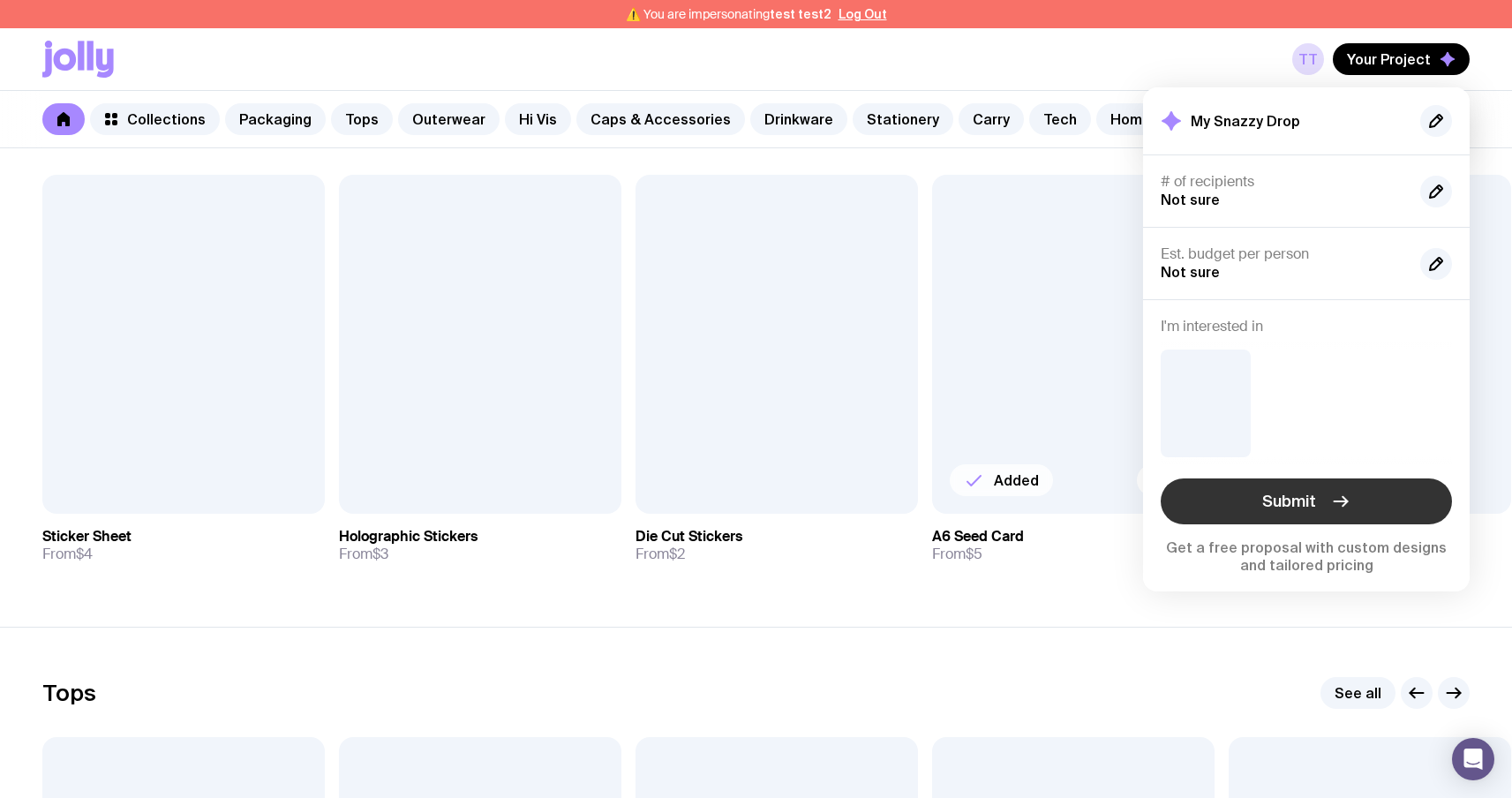
click at [1308, 507] on span "Submit" at bounding box center [1290, 501] width 54 height 21
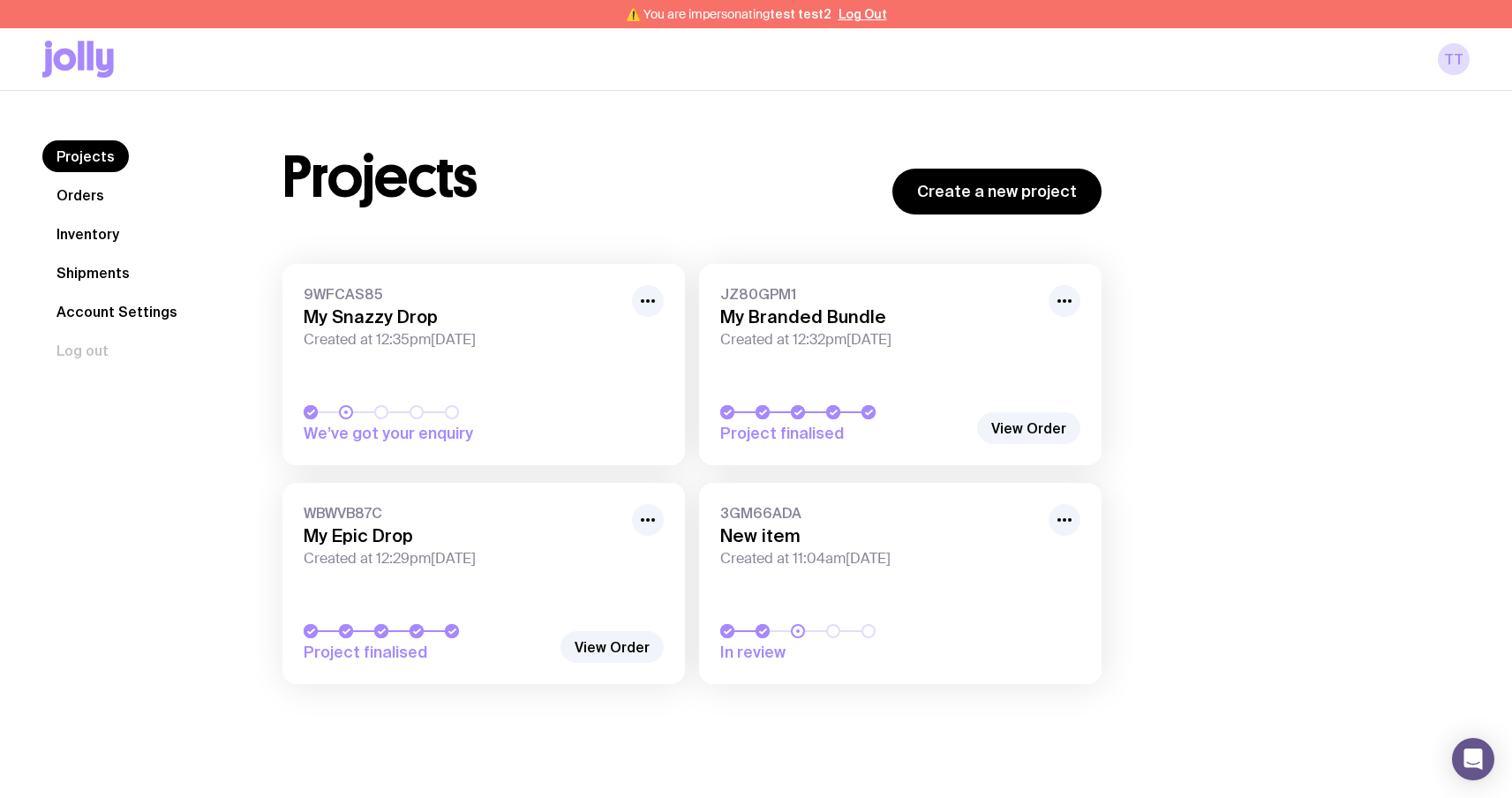
click at [508, 369] on link "9WFCAS85 My Snazzy Drop Created at 12:35pm, Mon 8th Sep 2025 We’ve got your enq…" at bounding box center [483, 363] width 403 height 201
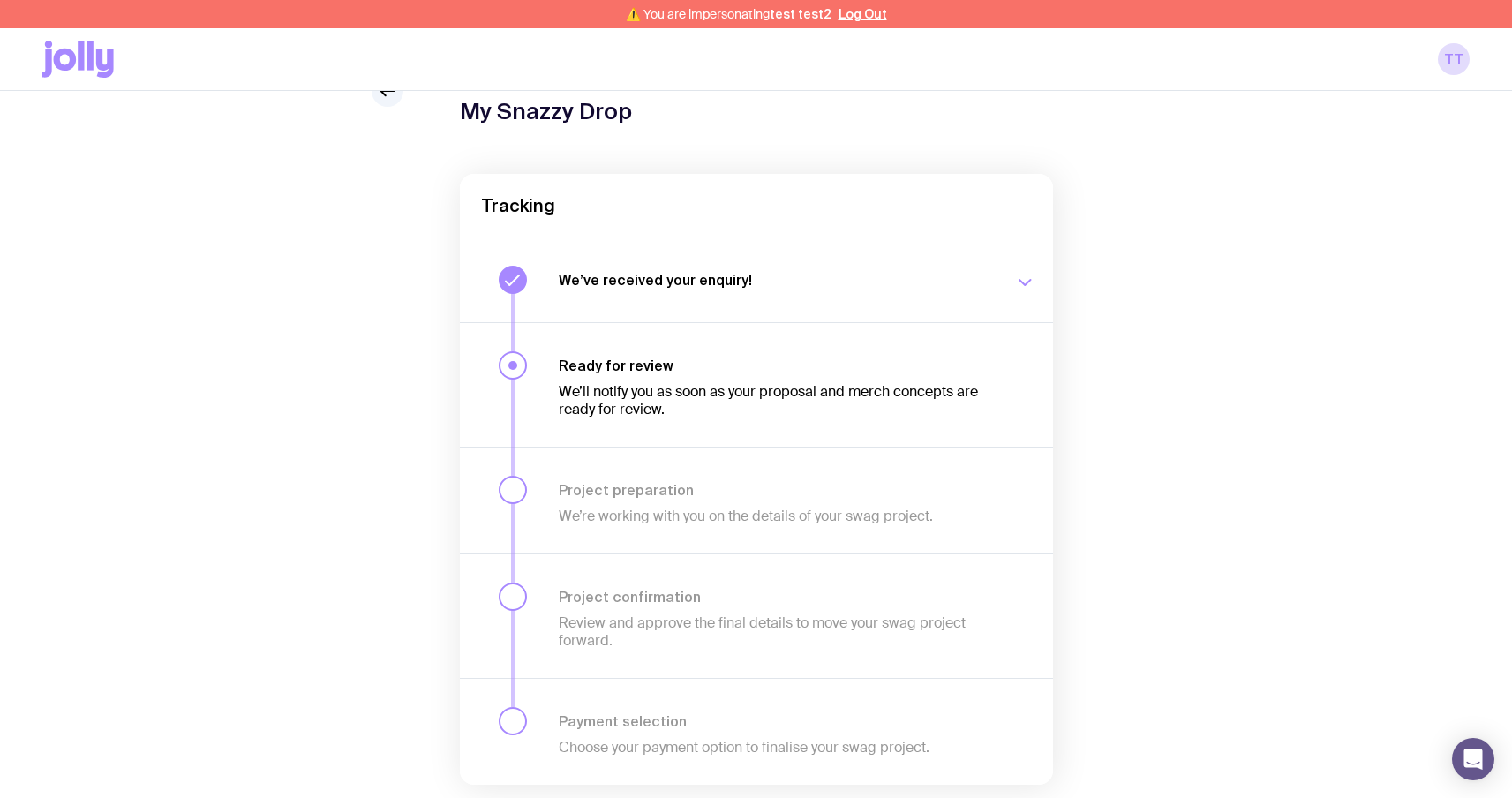
scroll to position [144, 0]
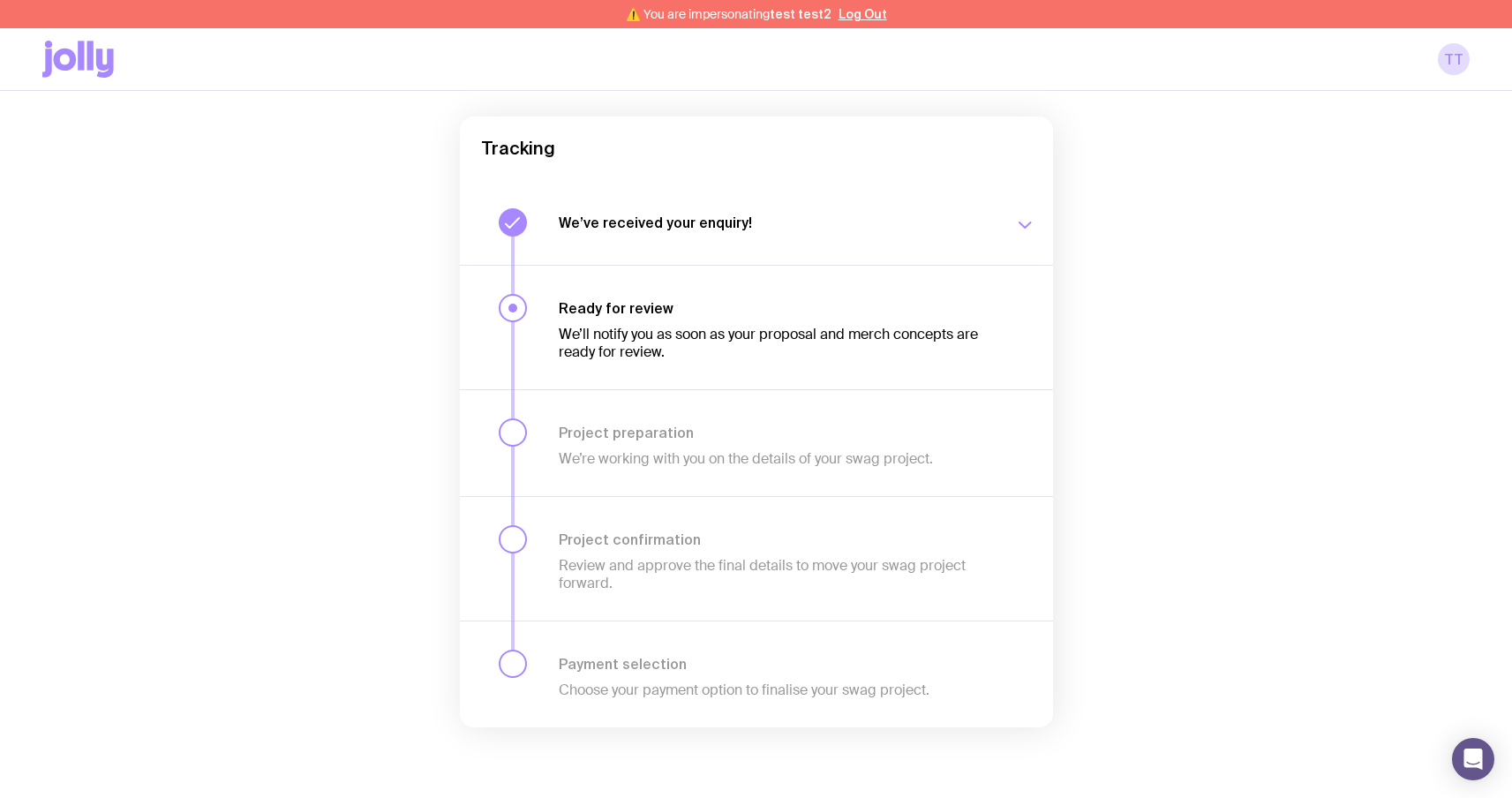
click at [505, 191] on button "We’ve received your enquiry! Our team is on it and preparing your proposal now.…" at bounding box center [756, 222] width 593 height 85
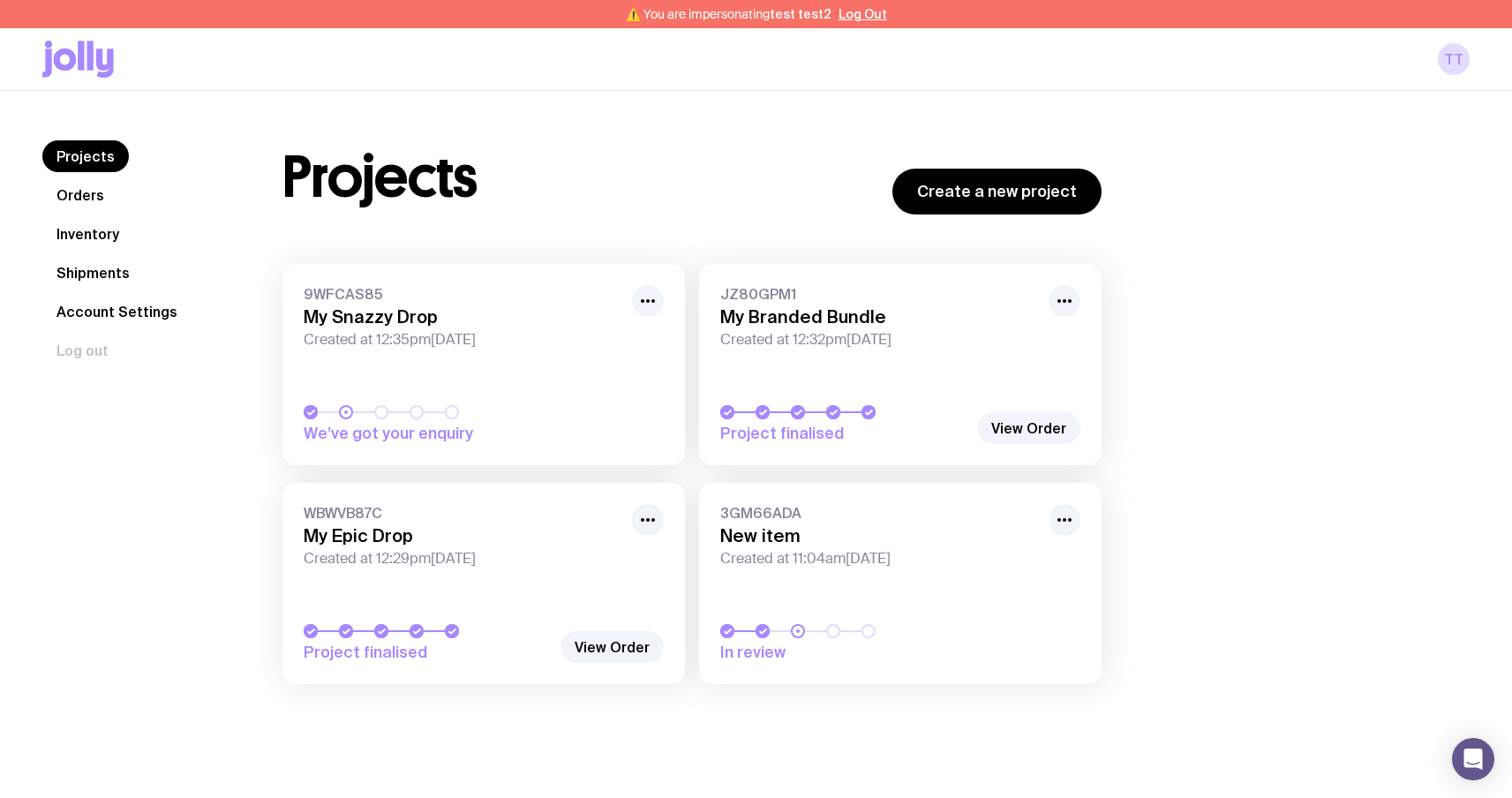
click at [156, 232] on nav "Projects Orders Inventory Shipments Account Settings Log out" at bounding box center [141, 253] width 198 height 226
click at [86, 230] on link "Inventory" at bounding box center [87, 234] width 91 height 32
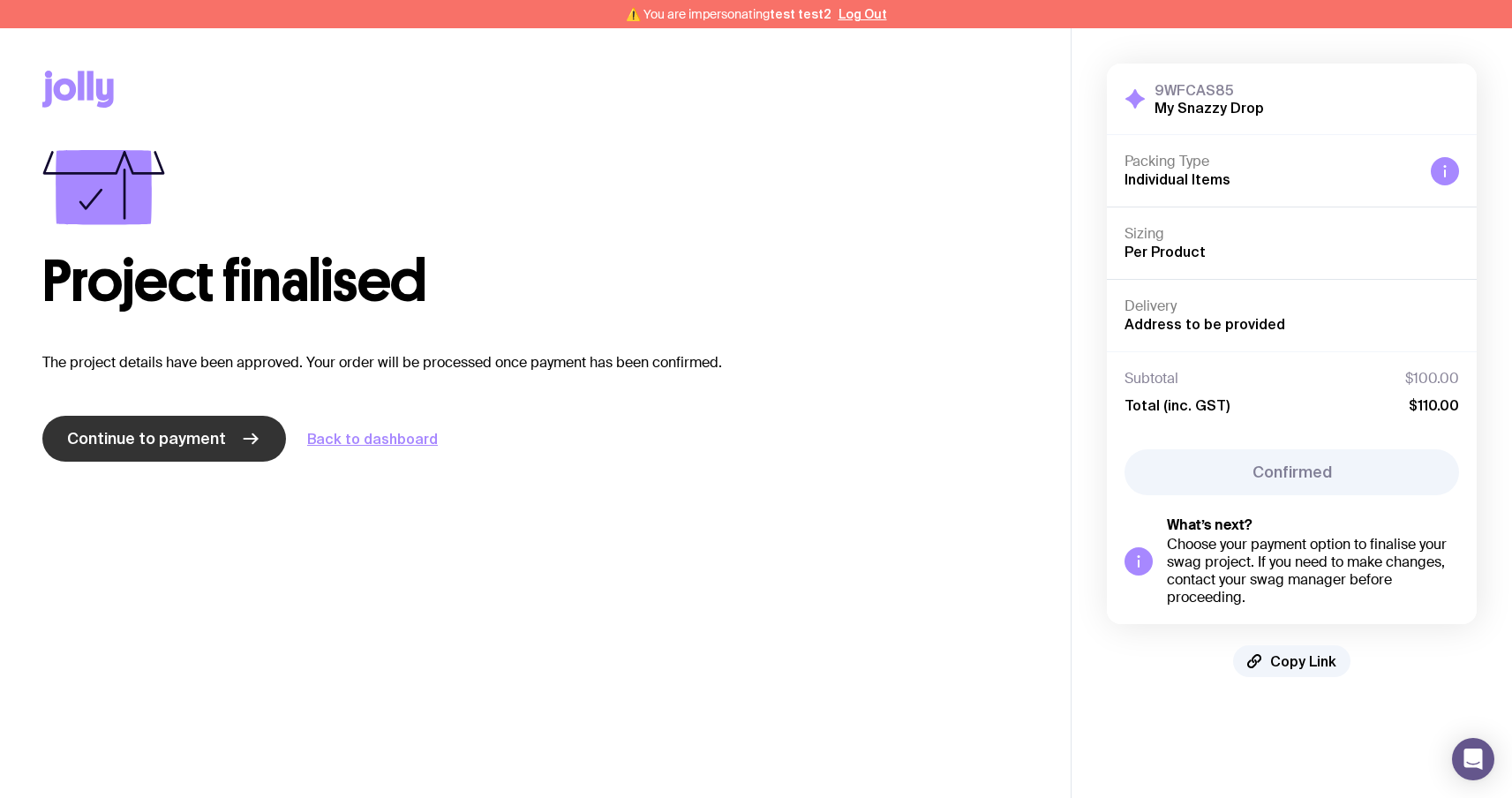
click at [169, 449] on span "Continue to payment" at bounding box center [147, 438] width 159 height 21
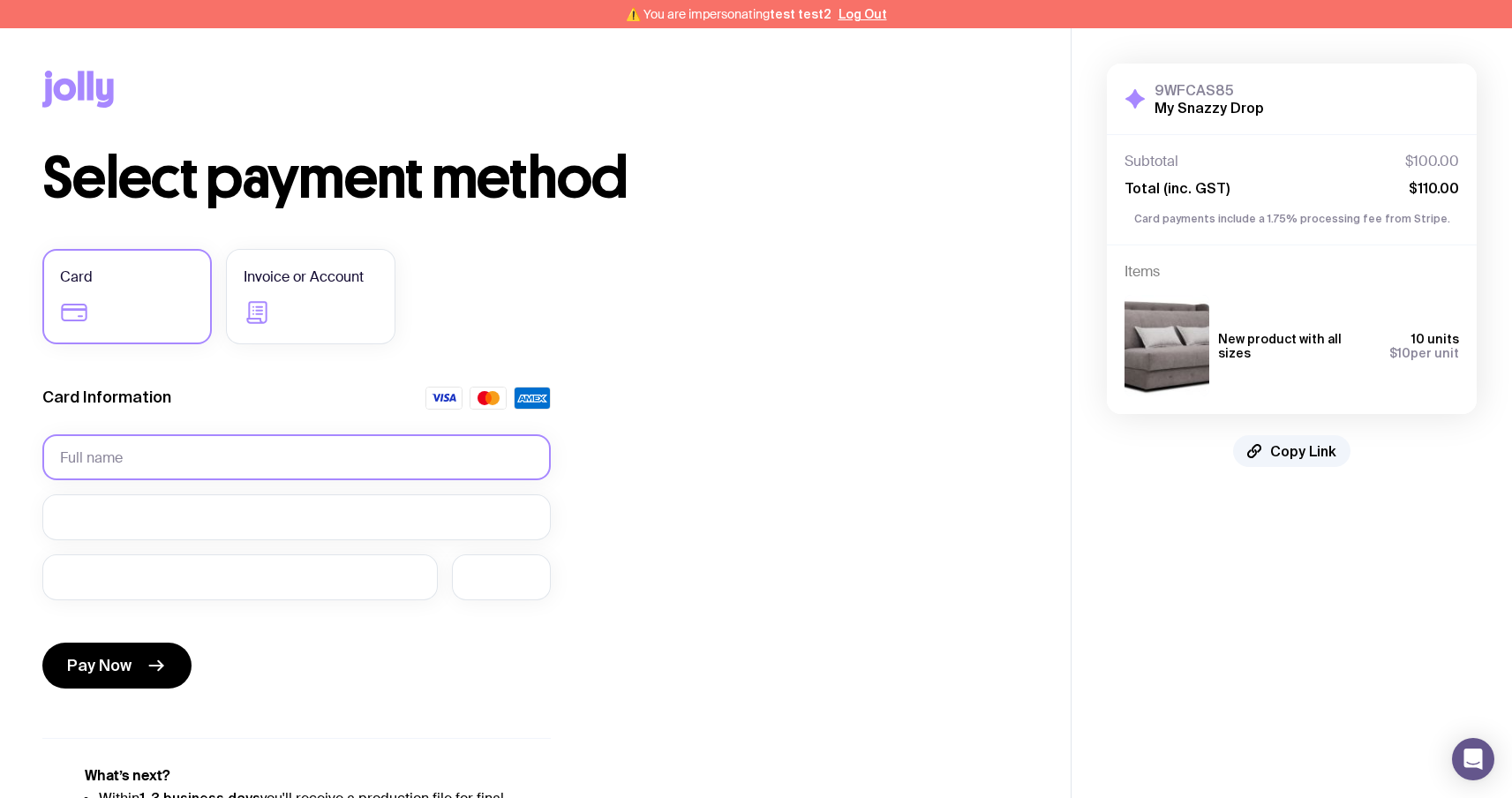
click at [113, 449] on input "text" at bounding box center [296, 457] width 508 height 46
type input "[PERSON_NAME] [PERSON_NAME]"
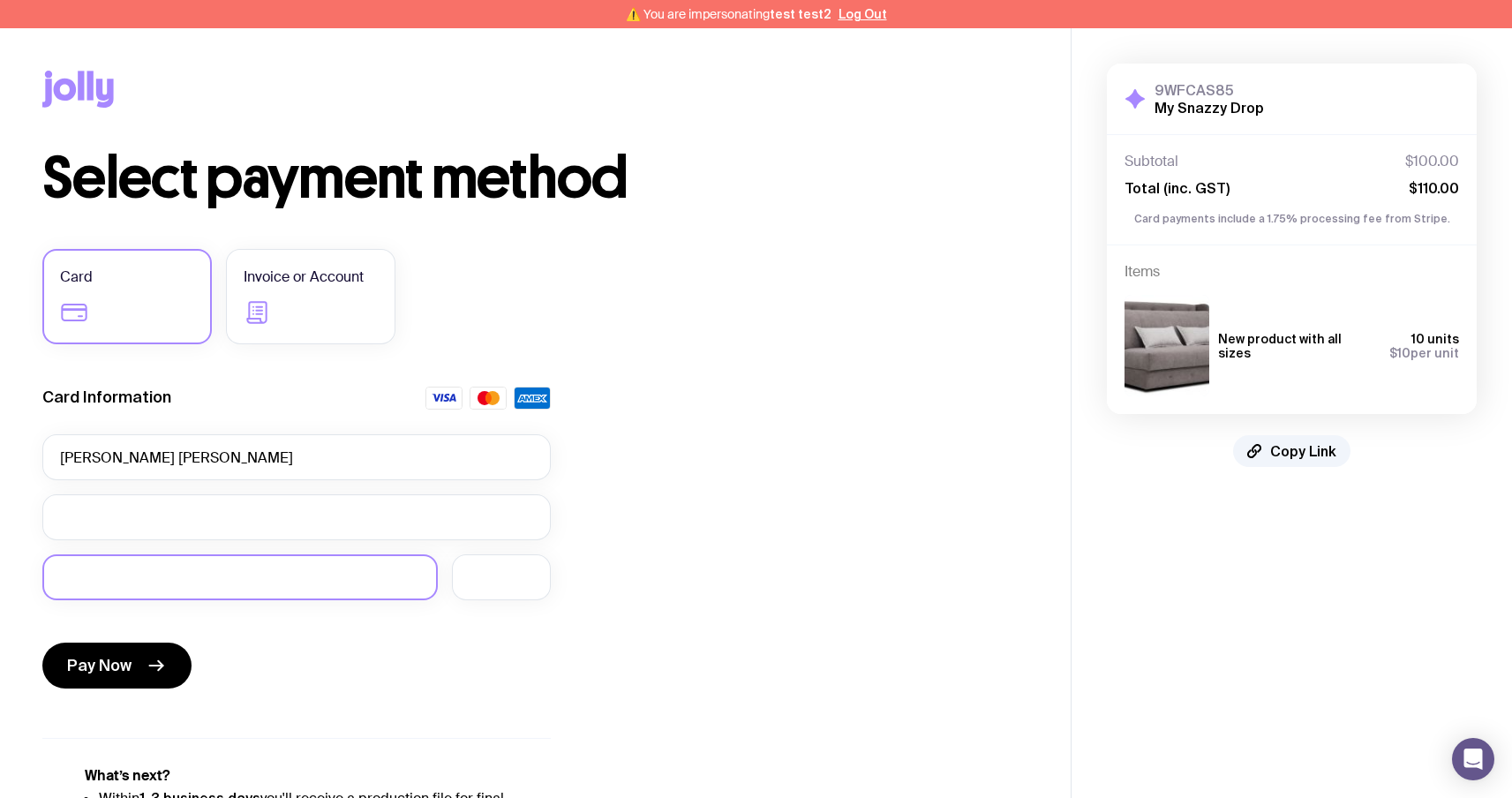
click at [152, 562] on div at bounding box center [239, 577] width 395 height 46
click at [581, 582] on div "Select payment method Card Invoice or Account Card Information [PERSON_NAME] [P…" at bounding box center [535, 518] width 986 height 735
click at [113, 656] on span "Pay Now" at bounding box center [99, 665] width 64 height 21
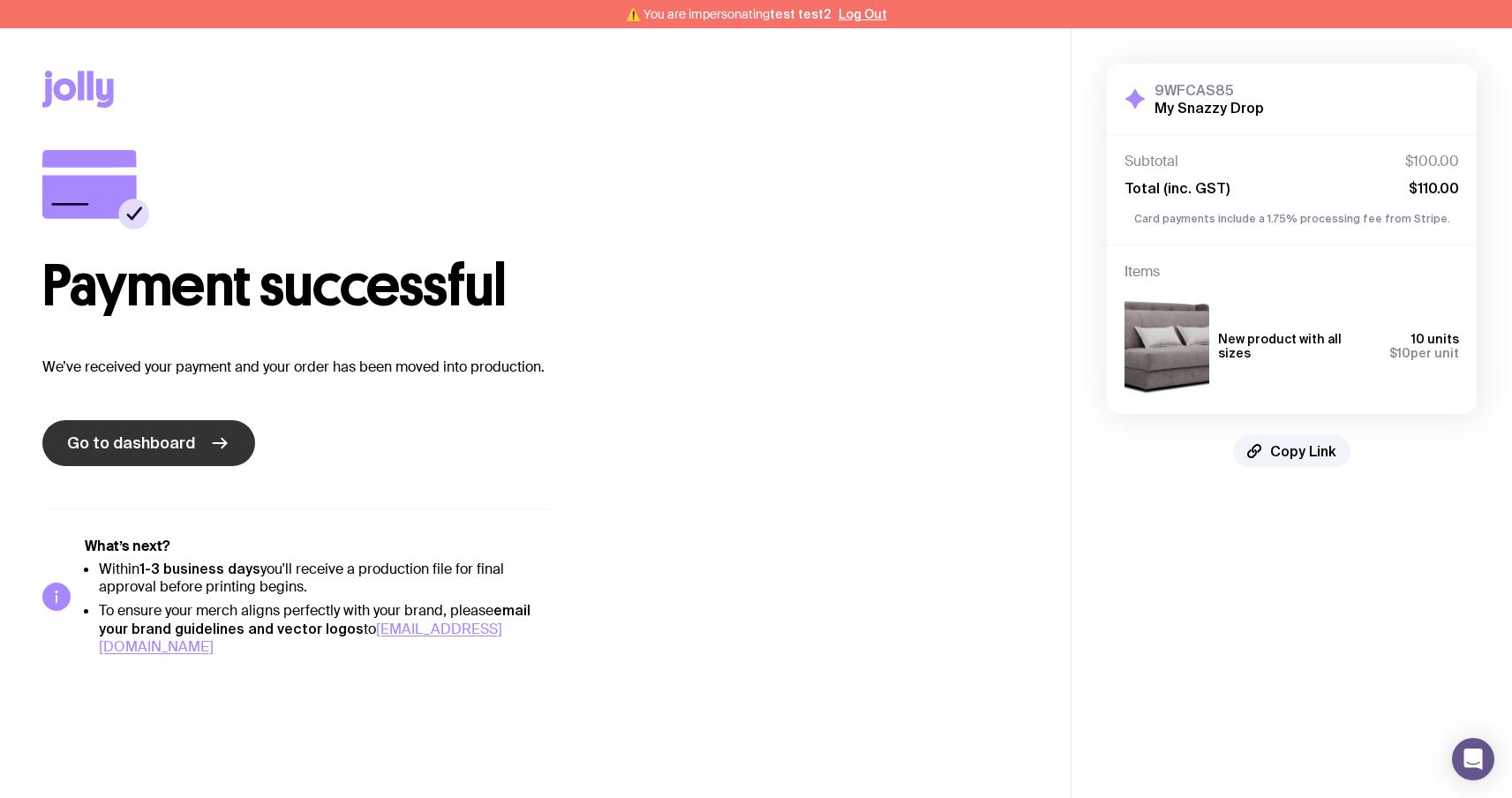
click at [201, 450] on link "Go to dashboard" at bounding box center [149, 443] width 213 height 46
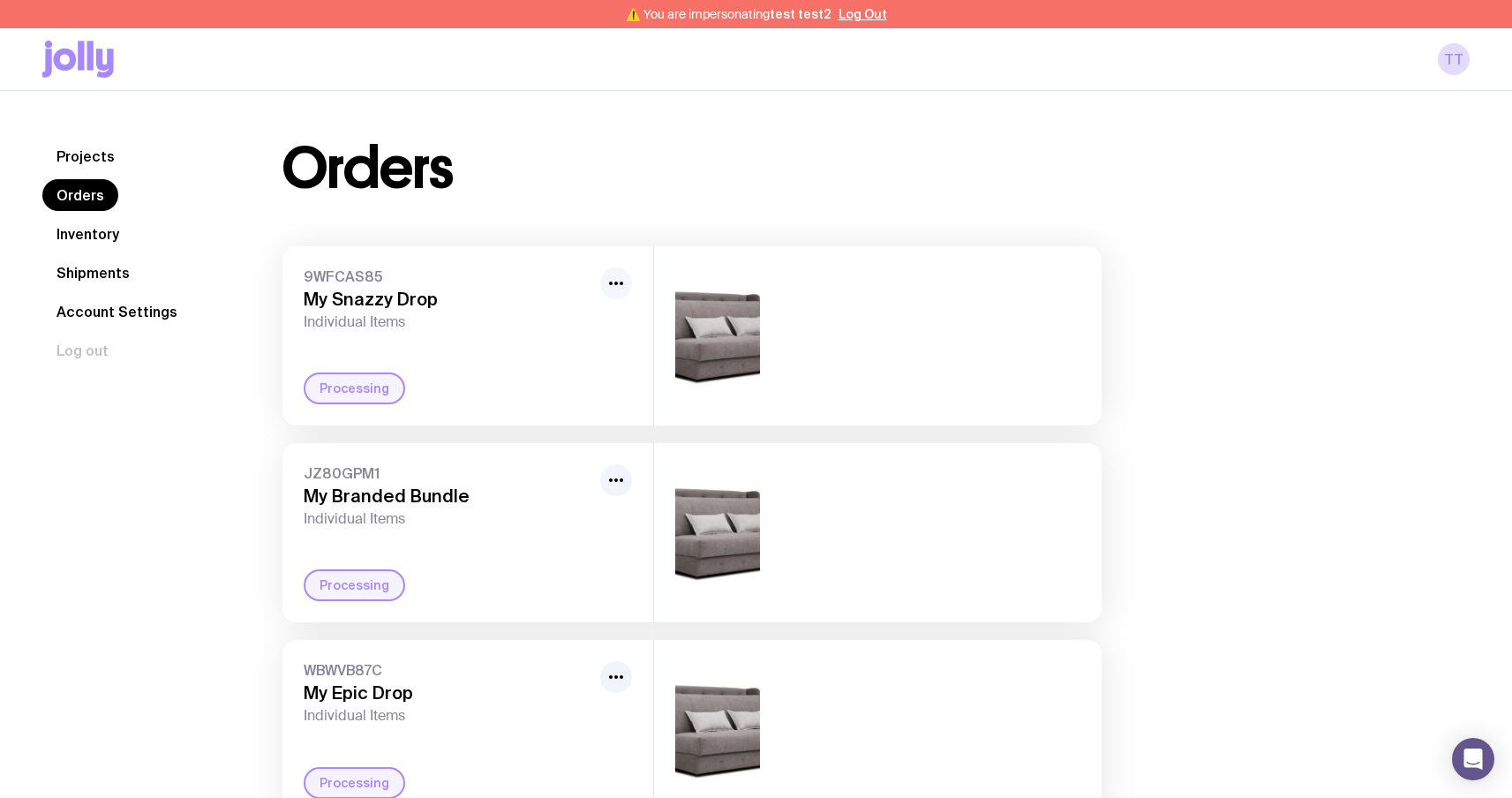
click at [615, 287] on icon "button" at bounding box center [616, 283] width 21 height 21
